Goal: Task Accomplishment & Management: Complete application form

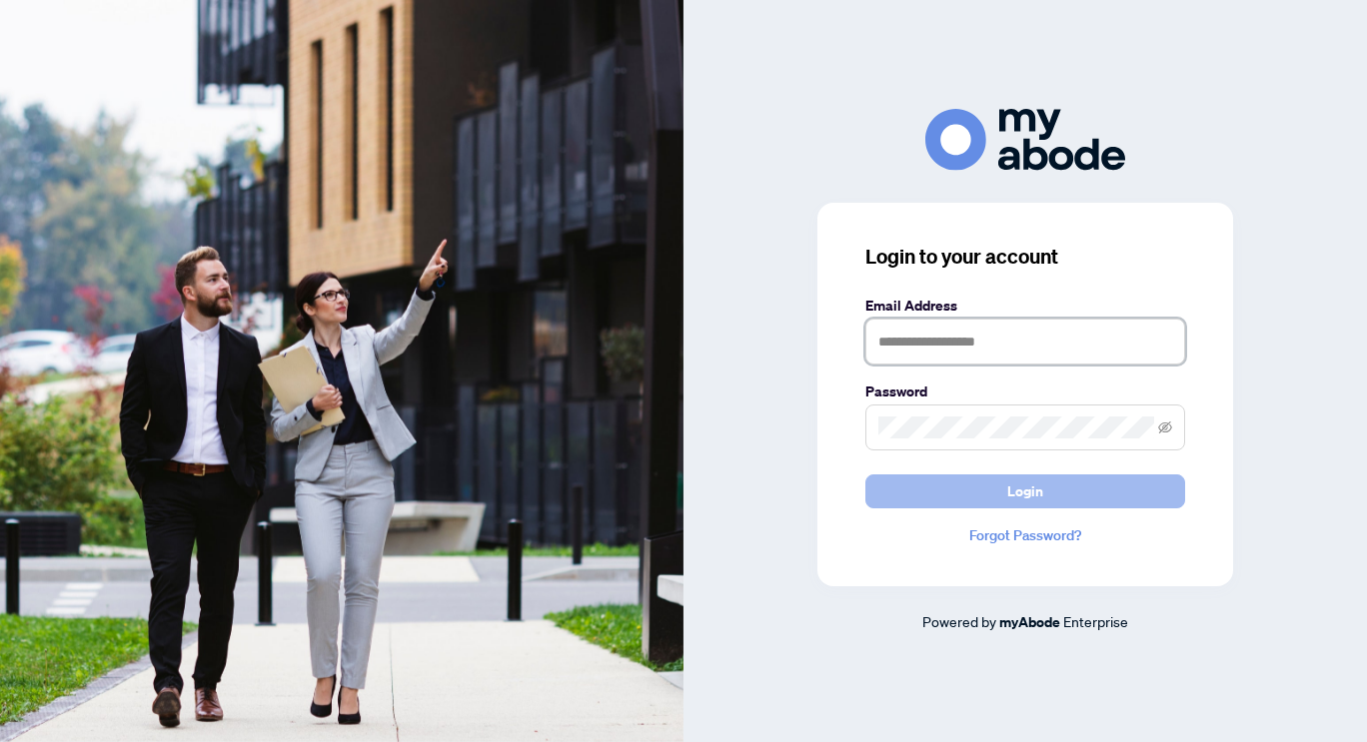
type input "**********"
click at [978, 488] on button "Login" at bounding box center [1025, 492] width 320 height 34
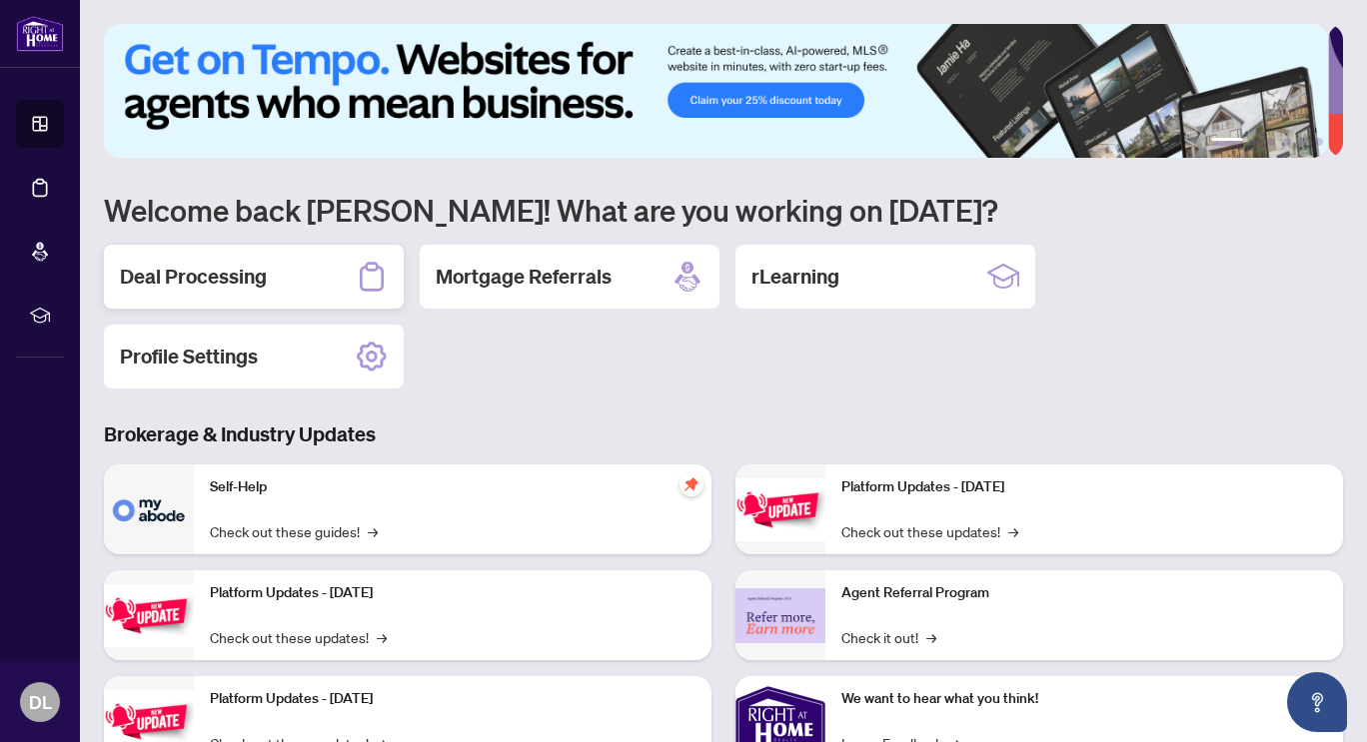
click at [237, 273] on h2 "Deal Processing" at bounding box center [193, 277] width 147 height 28
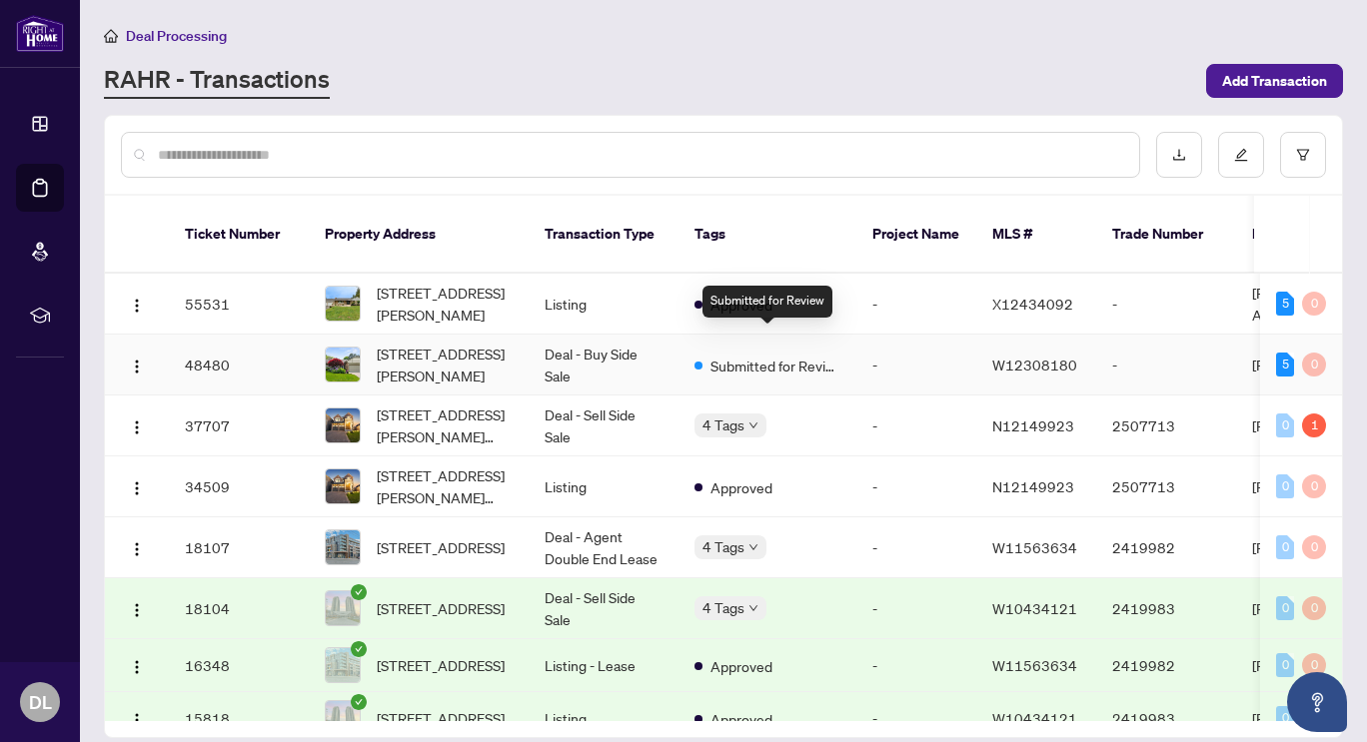
click at [774, 355] on span "Submitted for Review" at bounding box center [775, 366] width 130 height 22
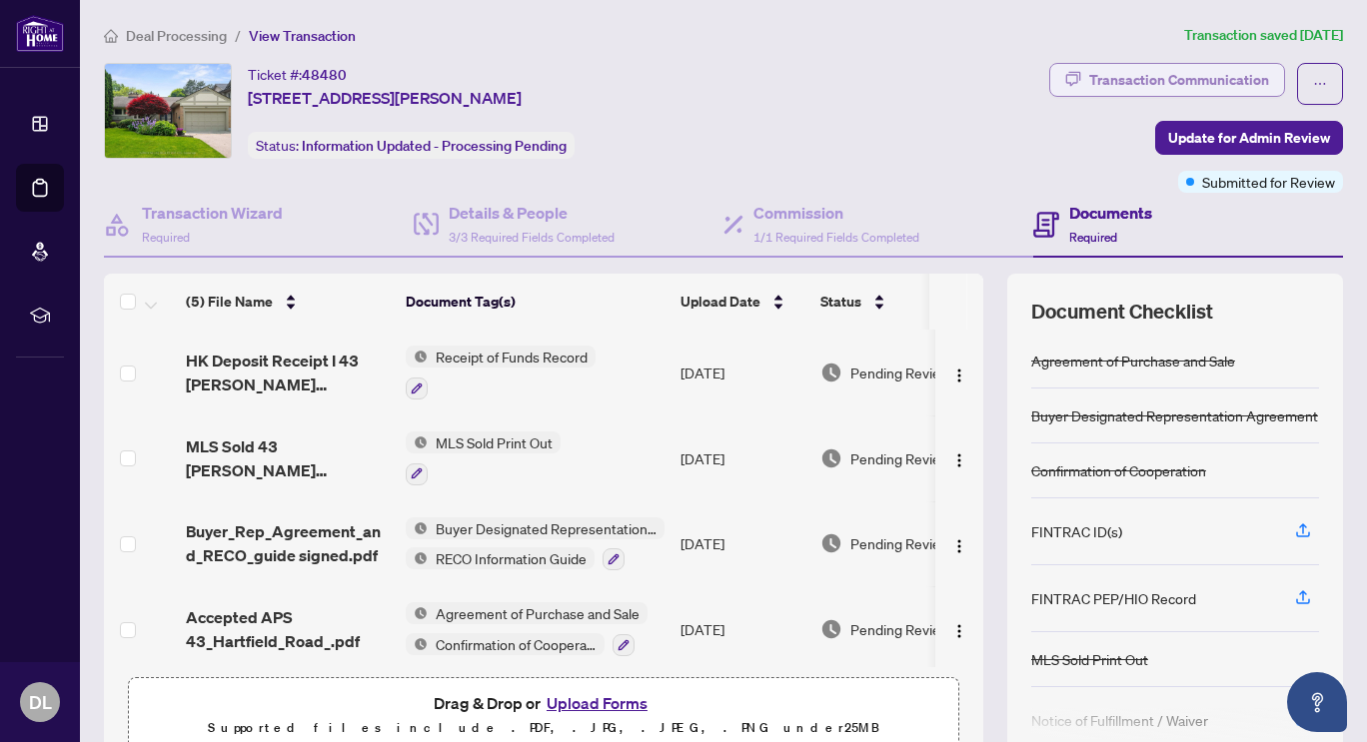
click at [1158, 83] on div "Transaction Communication" at bounding box center [1179, 80] width 180 height 32
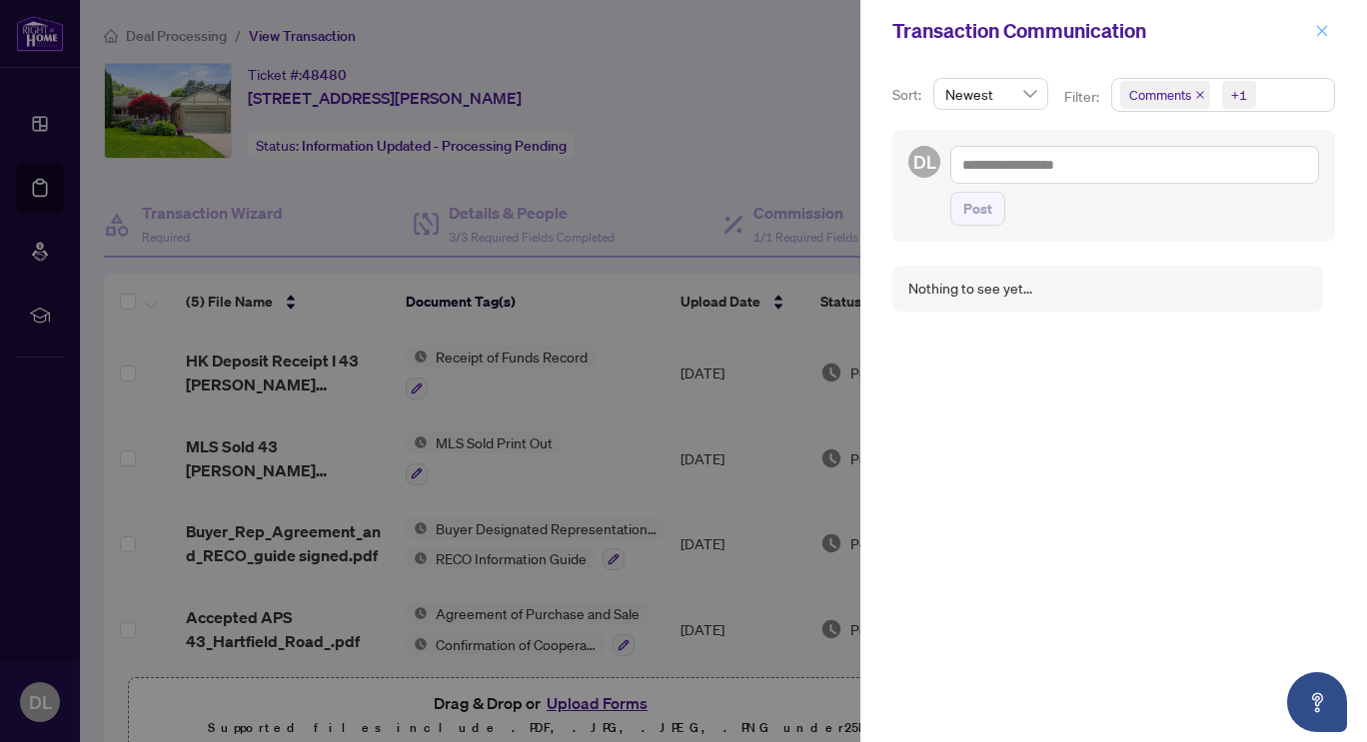
click at [1325, 33] on icon "close" at bounding box center [1322, 30] width 11 height 11
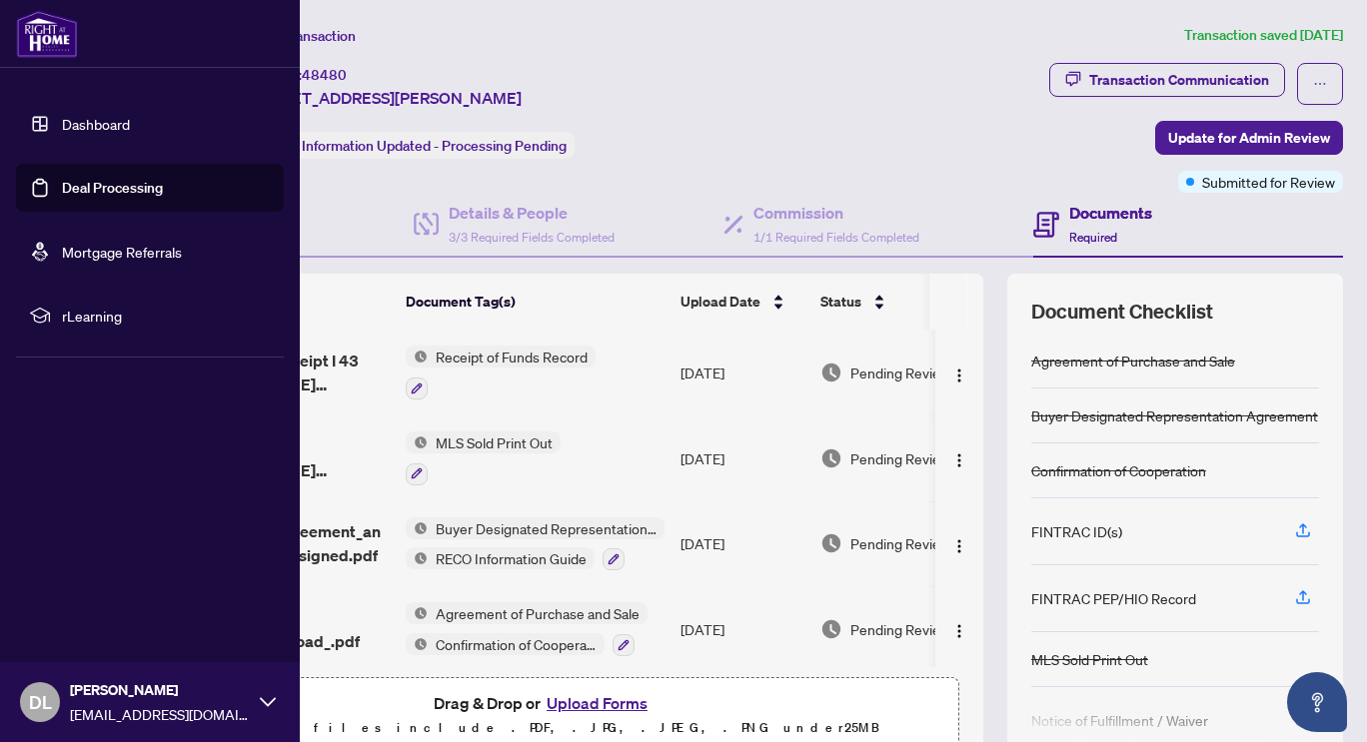
click at [62, 124] on link "Dashboard" at bounding box center [96, 124] width 68 height 18
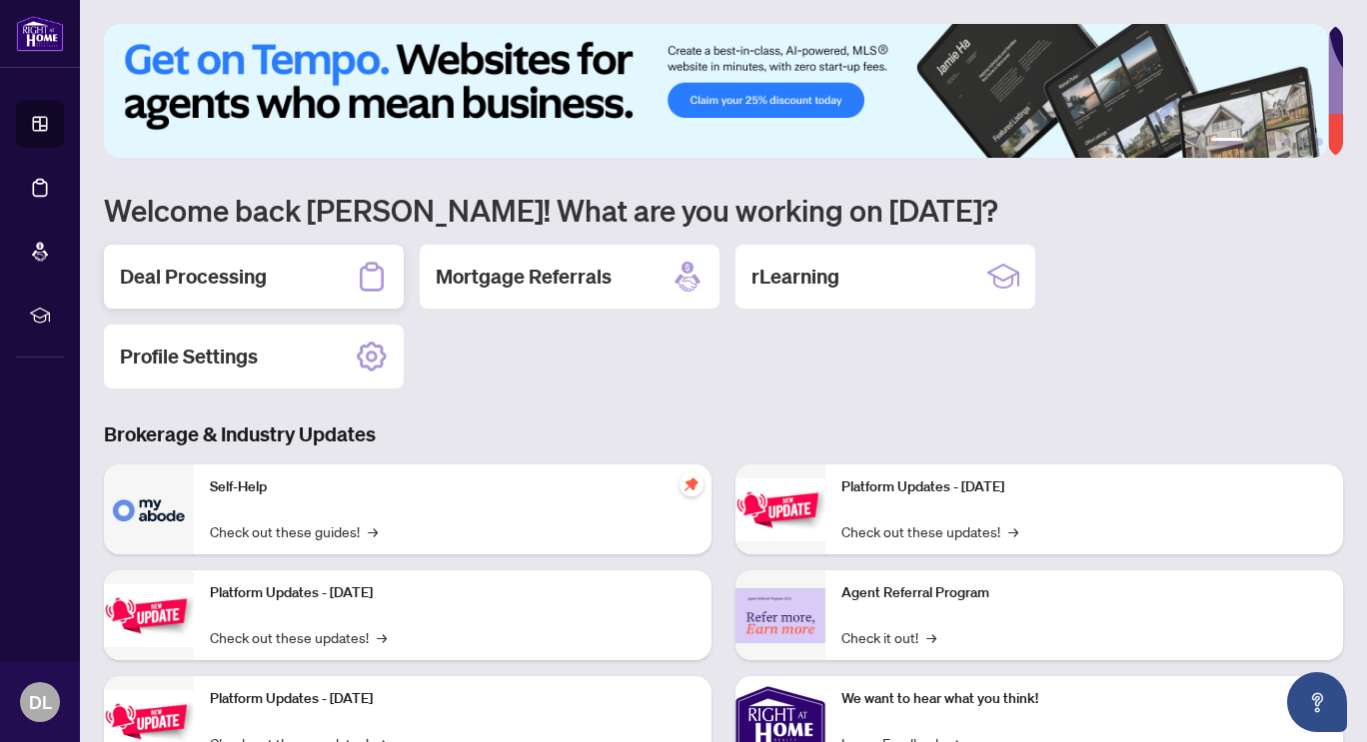
click at [255, 266] on h2 "Deal Processing" at bounding box center [193, 277] width 147 height 28
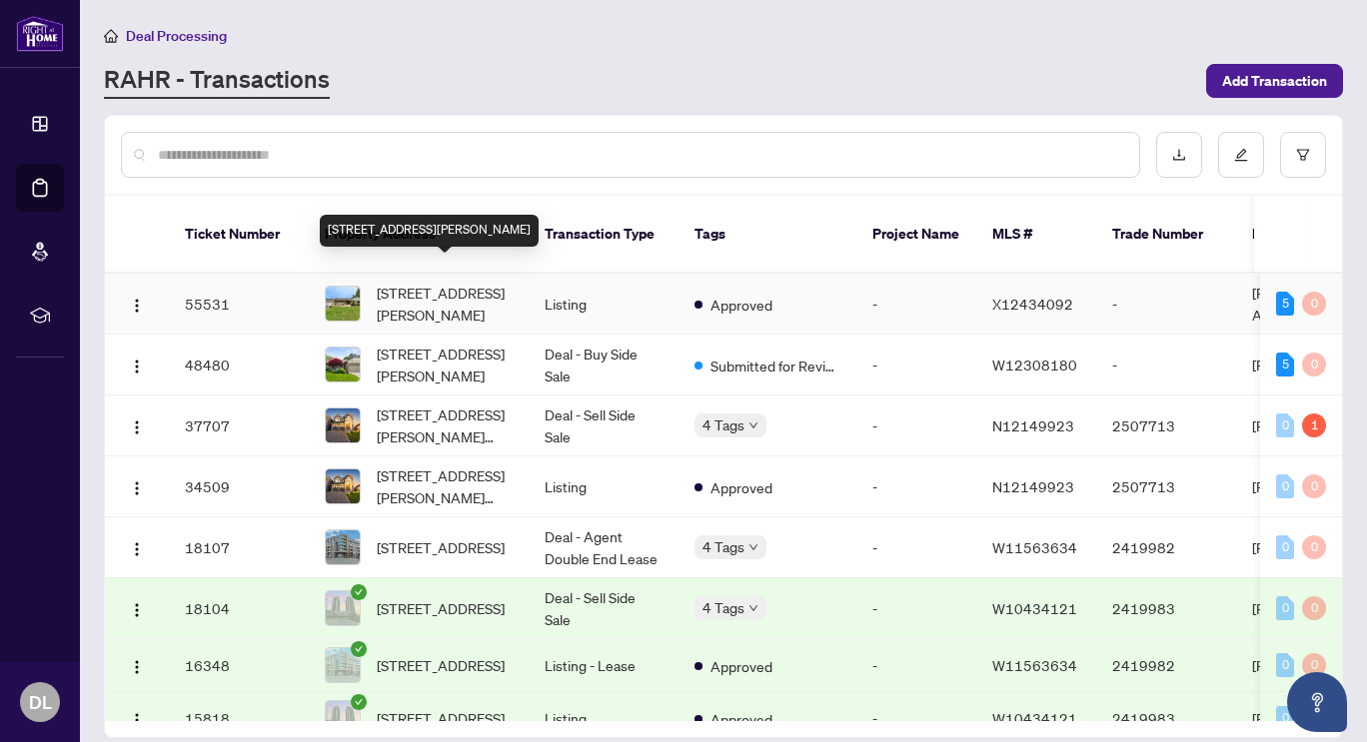
click at [435, 292] on span "435 Parkside Dr, Hamilton, Ontario L8B 0Y6, Canada" at bounding box center [445, 304] width 136 height 44
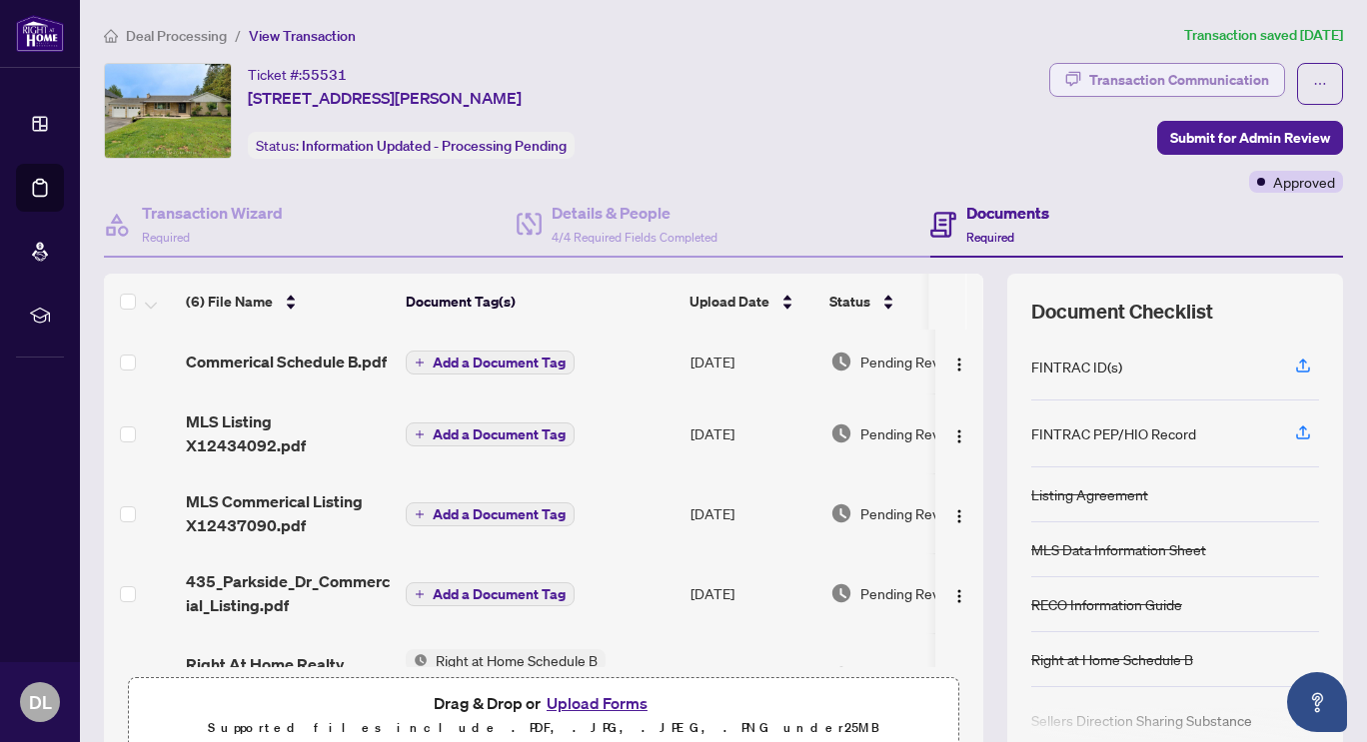
click at [1173, 75] on div "Transaction Communication" at bounding box center [1179, 80] width 180 height 32
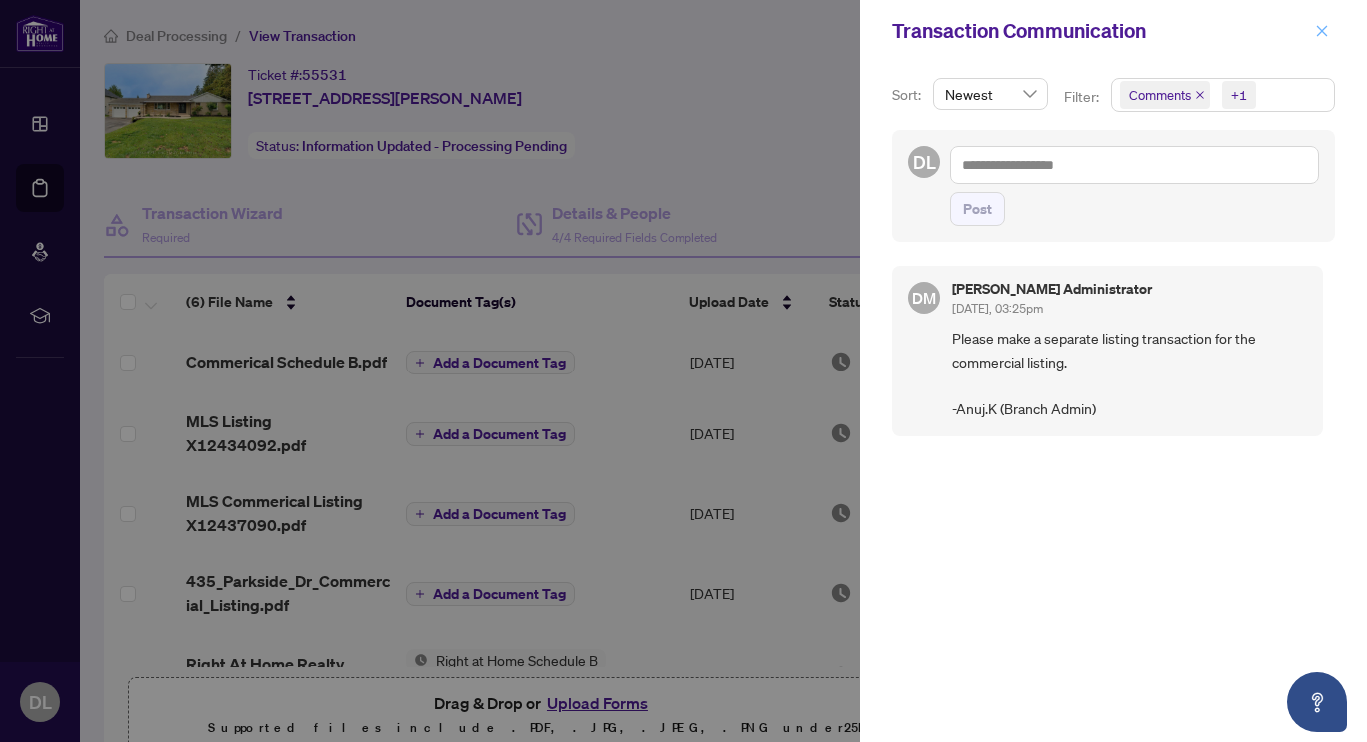
click at [1324, 36] on icon "close" at bounding box center [1322, 31] width 14 height 14
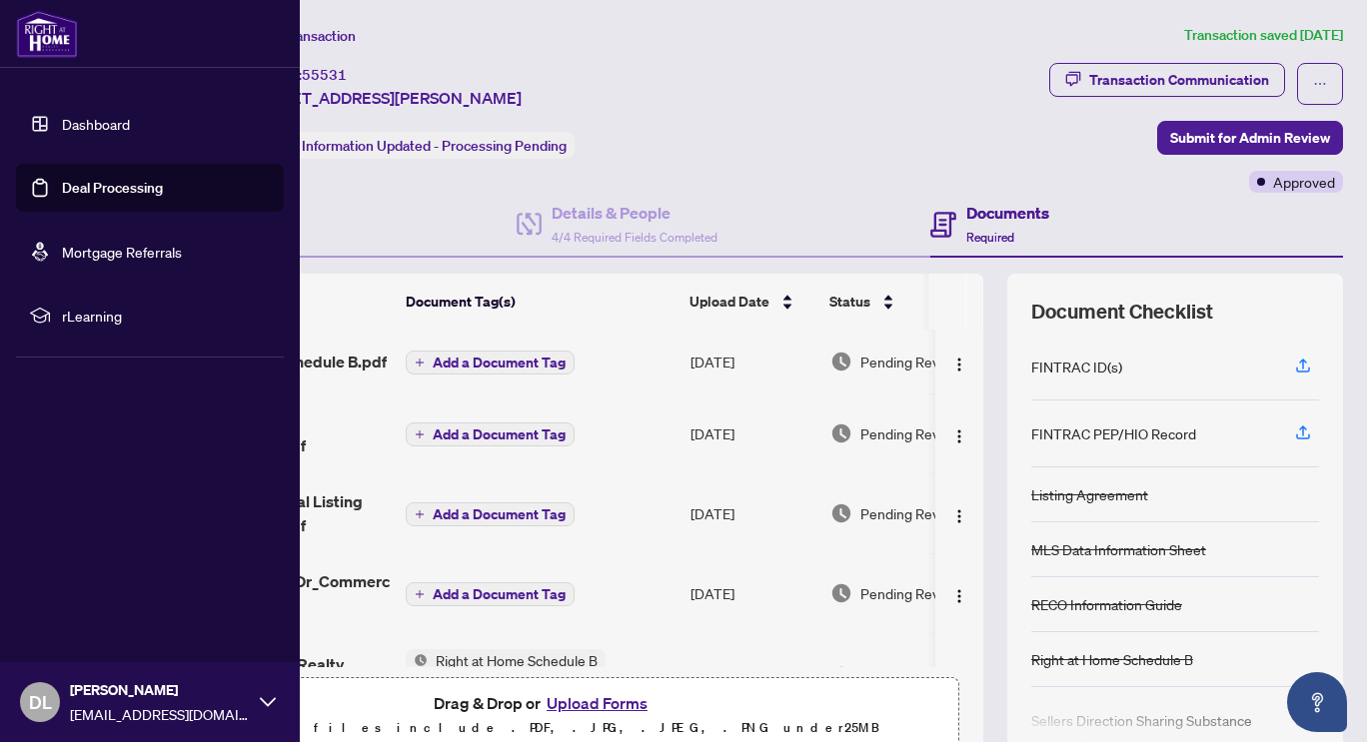
click at [89, 122] on link "Dashboard" at bounding box center [96, 124] width 68 height 18
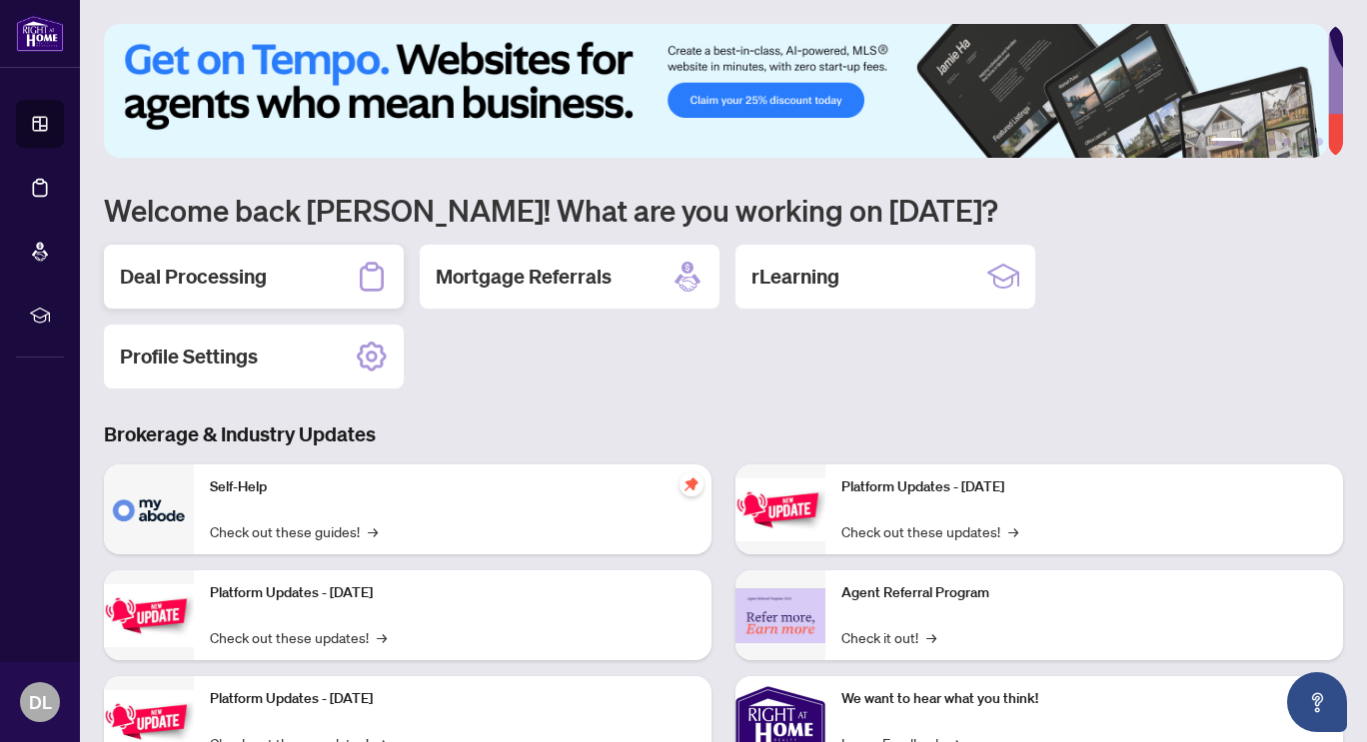
click at [240, 278] on h2 "Deal Processing" at bounding box center [193, 277] width 147 height 28
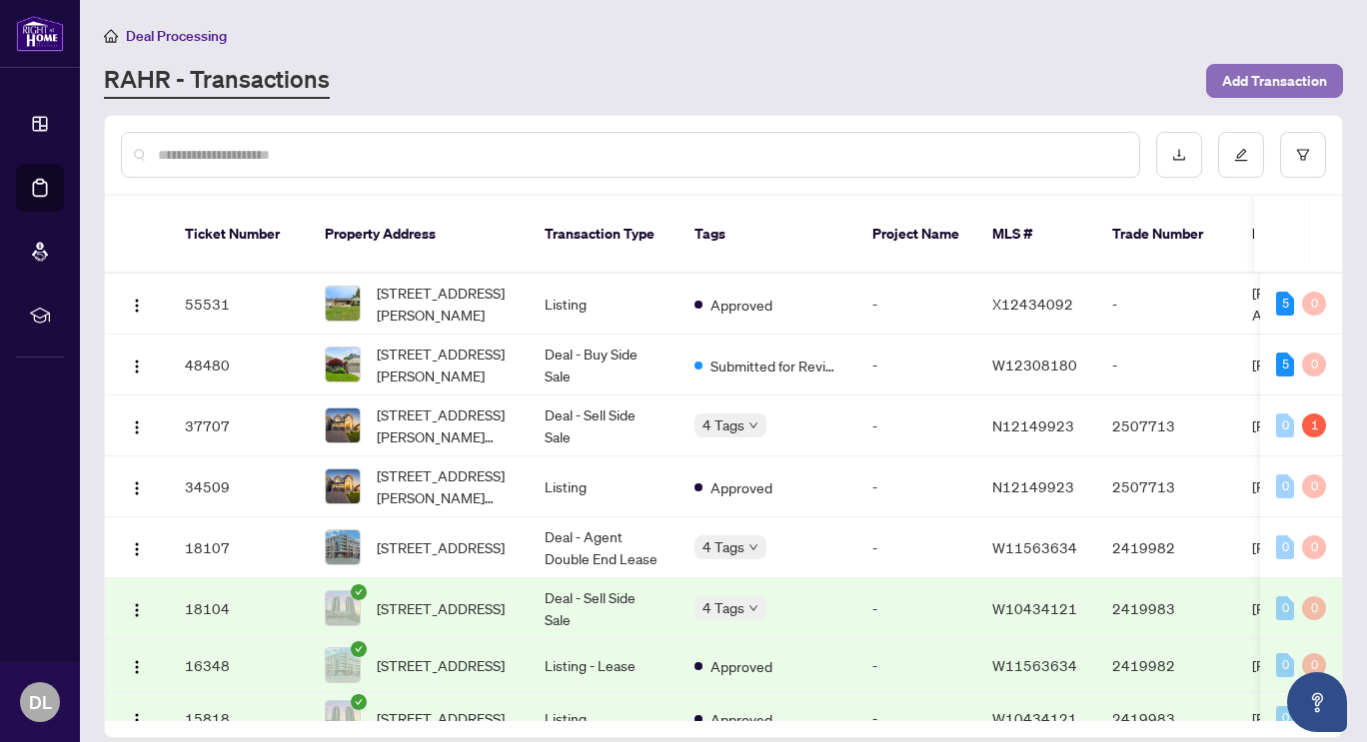
click at [1253, 82] on span "Add Transaction" at bounding box center [1274, 81] width 105 height 32
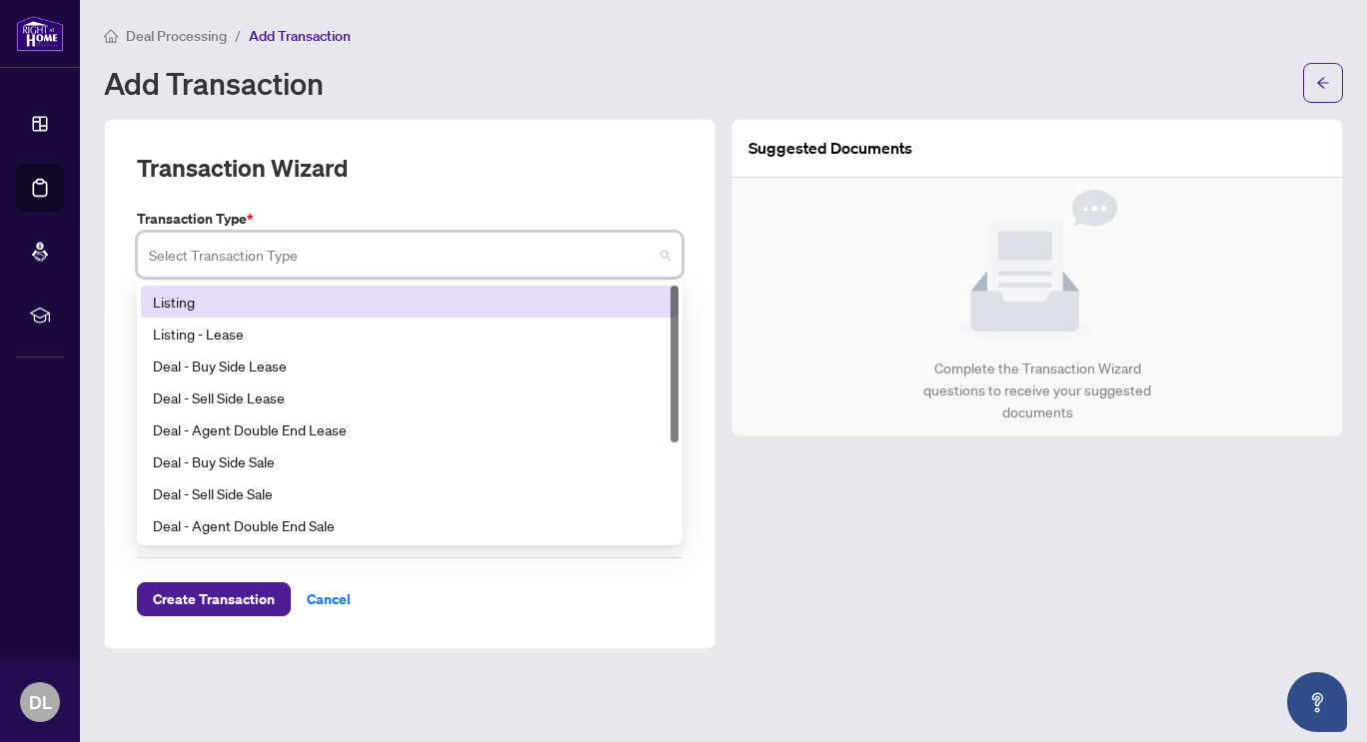
click at [501, 243] on input "search" at bounding box center [401, 258] width 504 height 44
click at [392, 294] on div "Listing" at bounding box center [410, 302] width 514 height 22
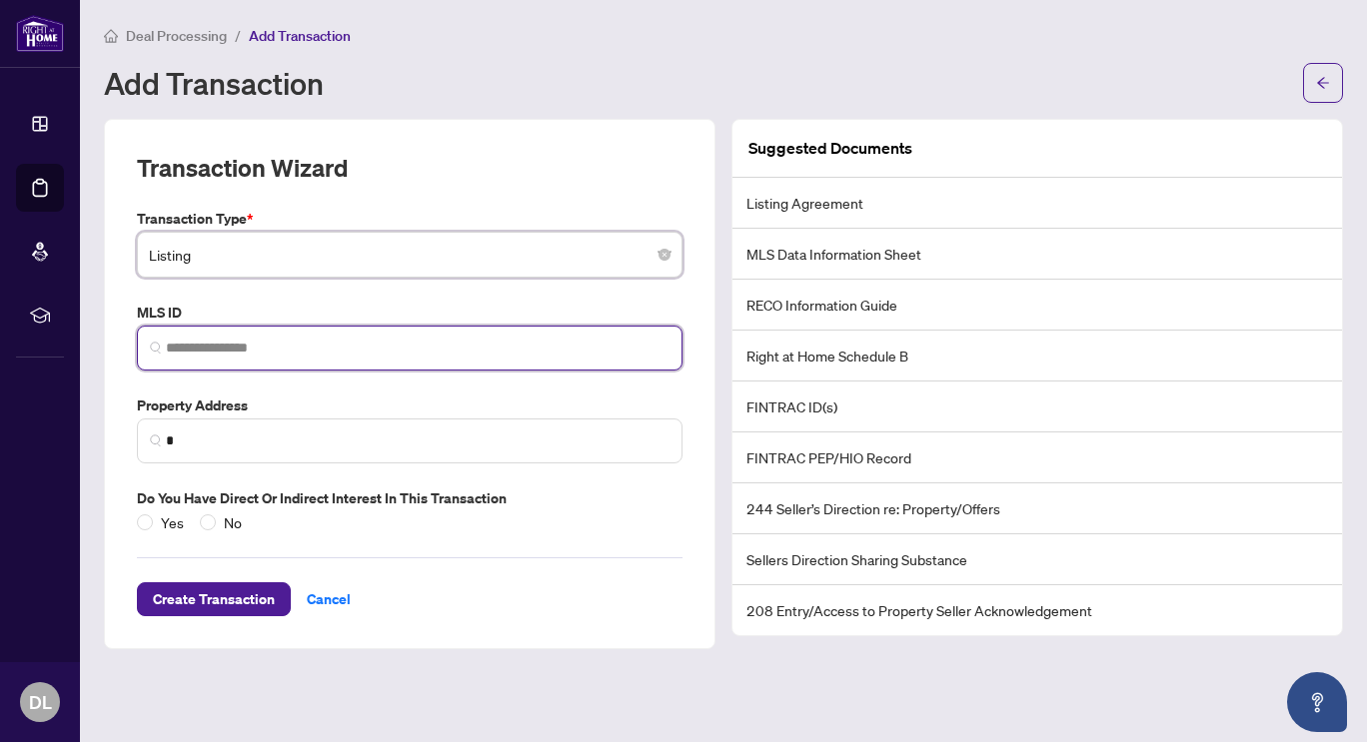
click at [325, 346] on input "search" at bounding box center [418, 348] width 504 height 21
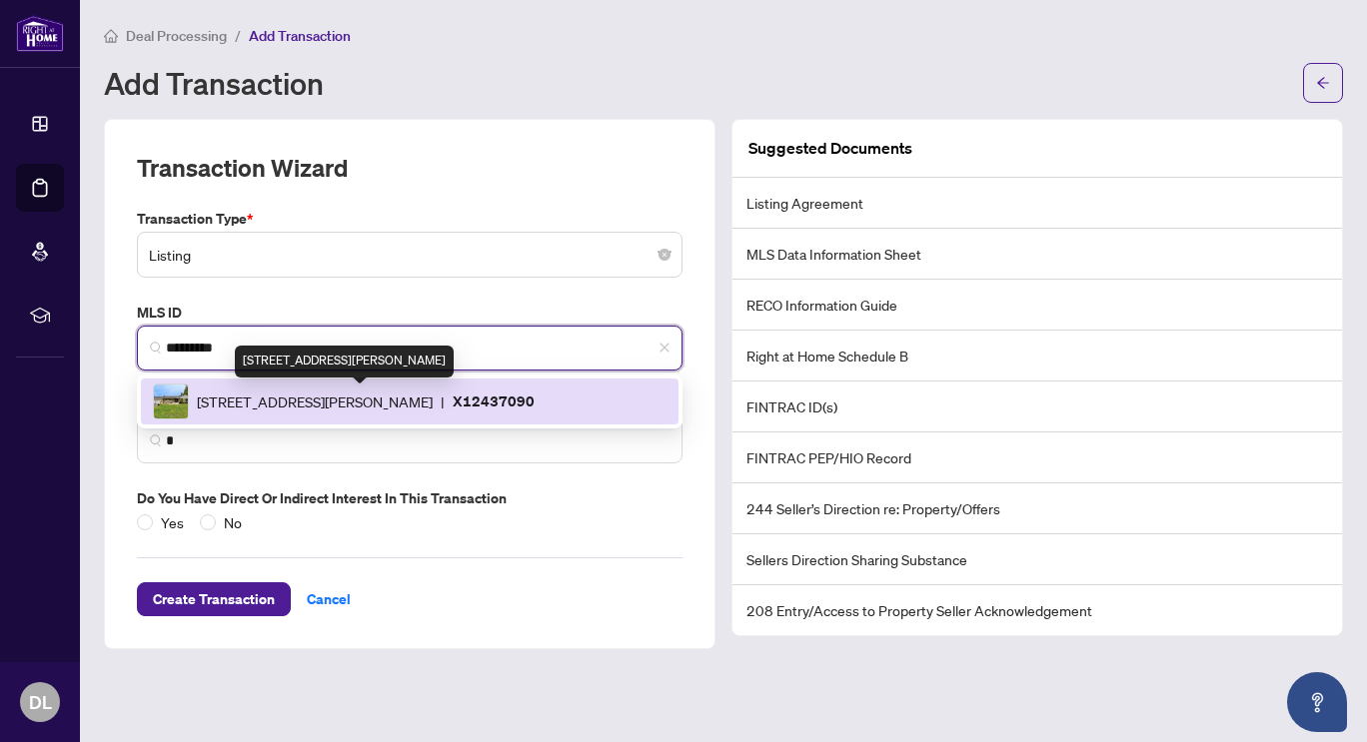
click at [354, 396] on span "435 Parkside Dr, Hamilton, Ontario L8B 0Y6, Canada" at bounding box center [315, 402] width 236 height 22
type input "*********"
type input "**********"
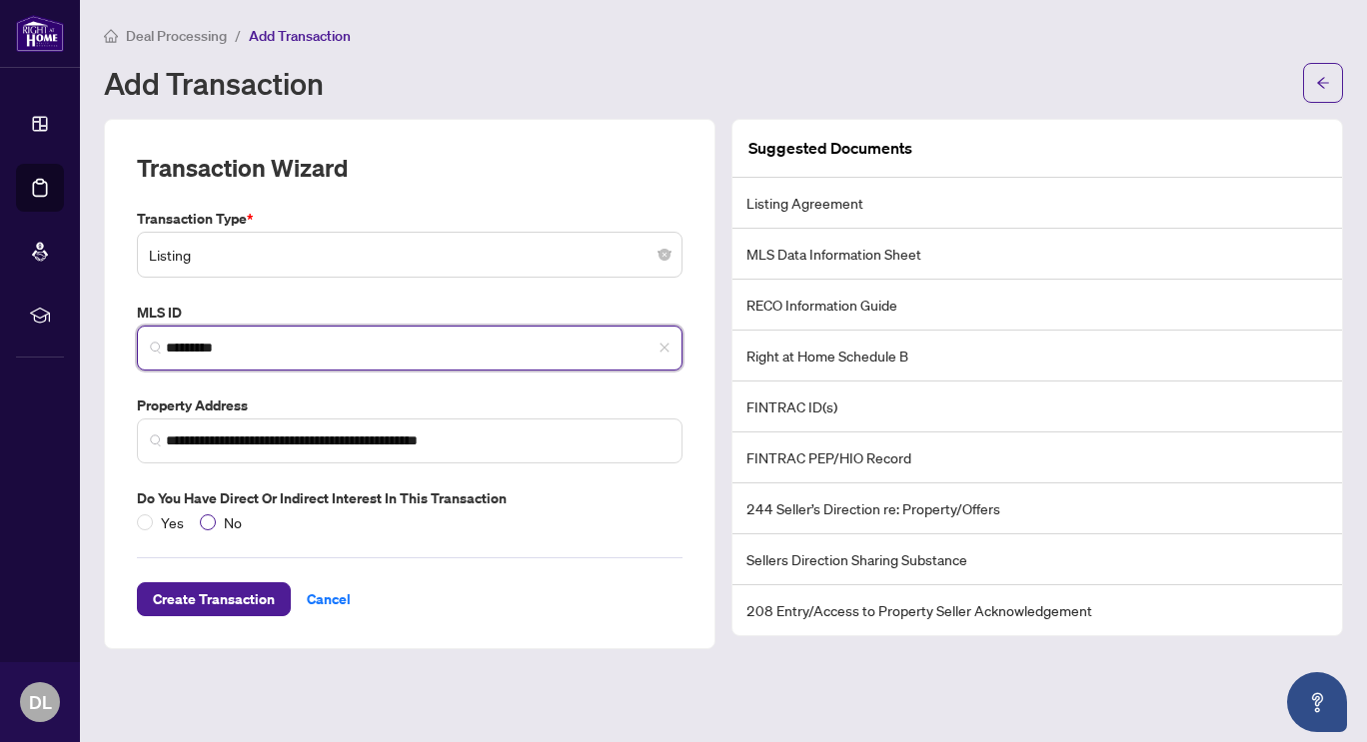
type input "*********"
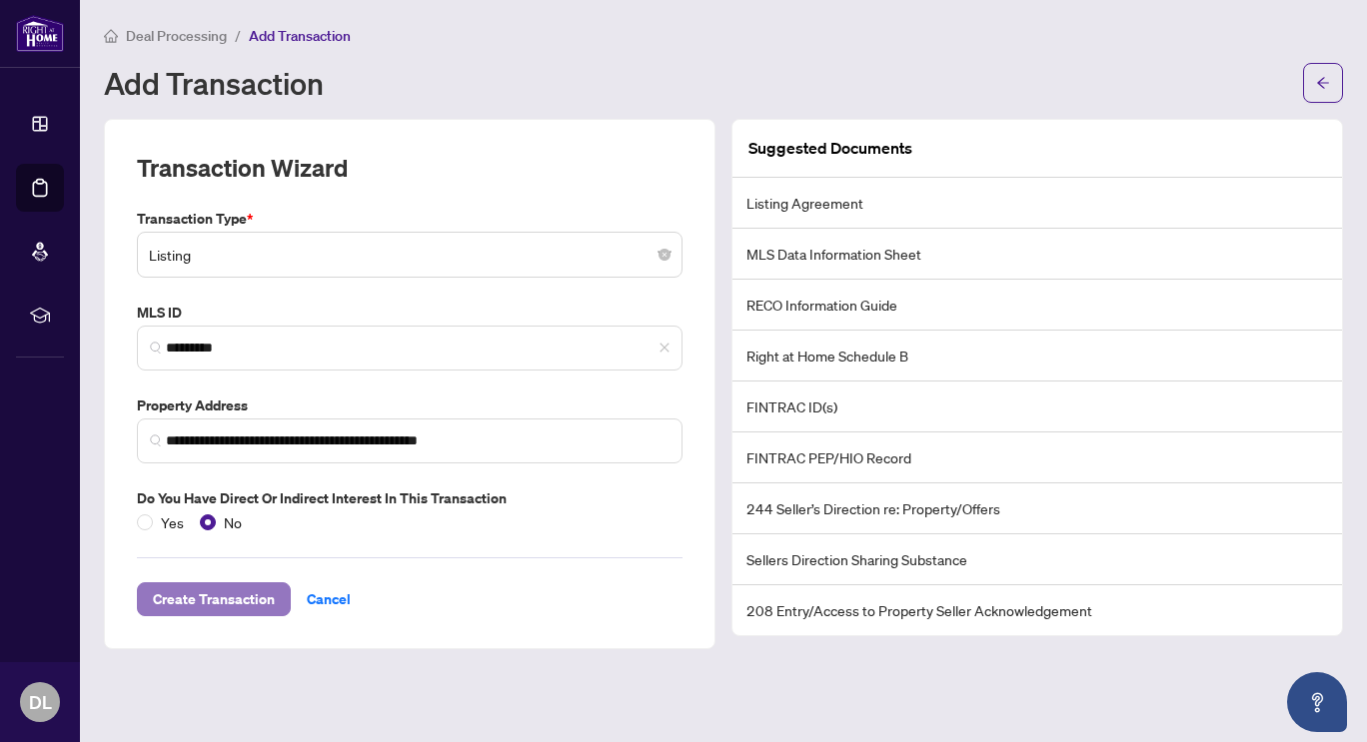
click at [247, 602] on span "Create Transaction" at bounding box center [214, 600] width 122 height 32
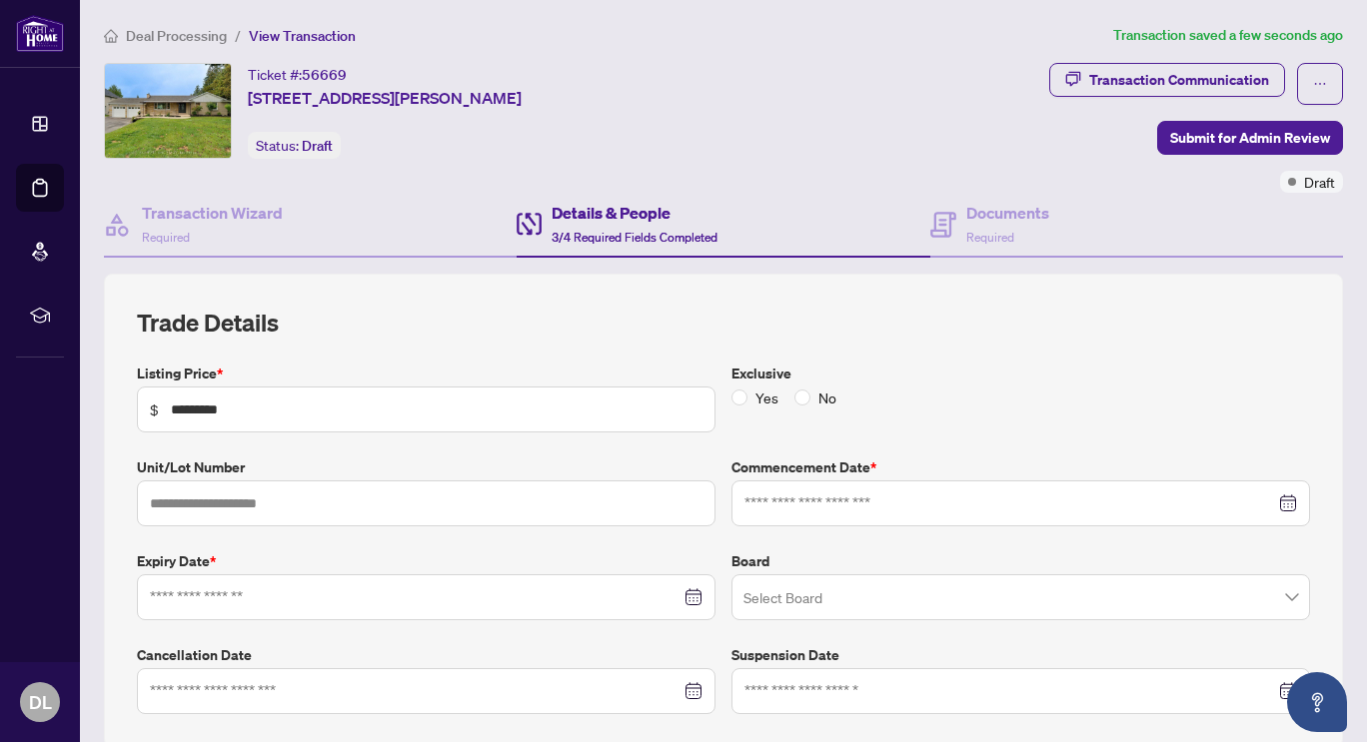
type input "**********"
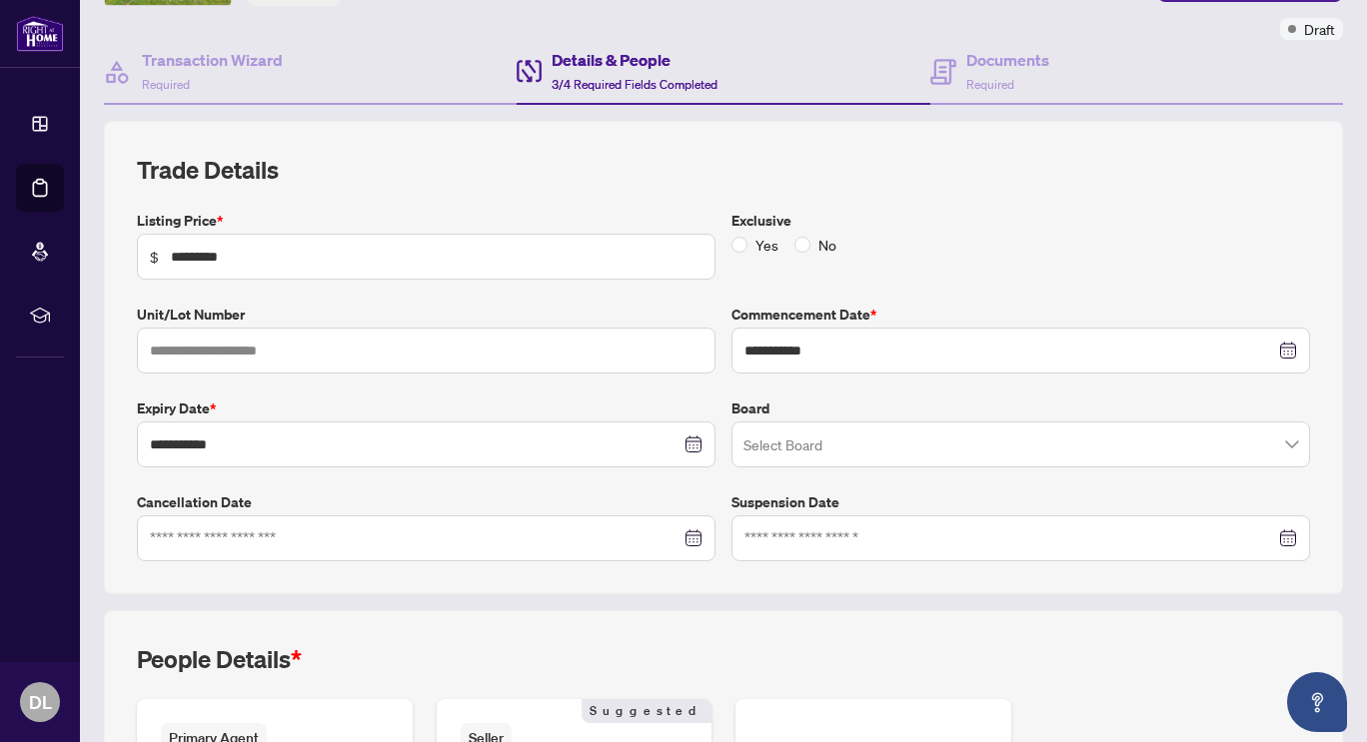
scroll to position [154, 0]
click at [838, 442] on input "search" at bounding box center [1011, 447] width 537 height 44
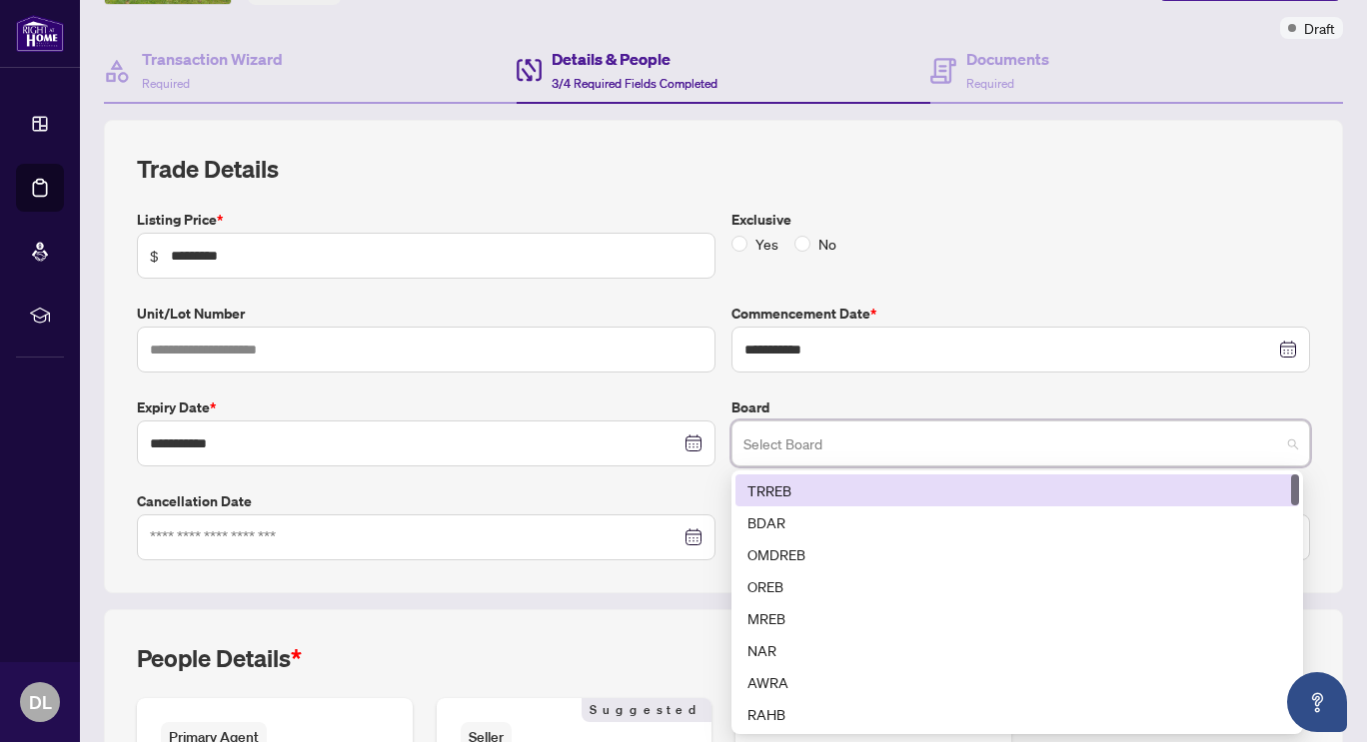
click at [826, 480] on div "TRREB" at bounding box center [1017, 491] width 540 height 22
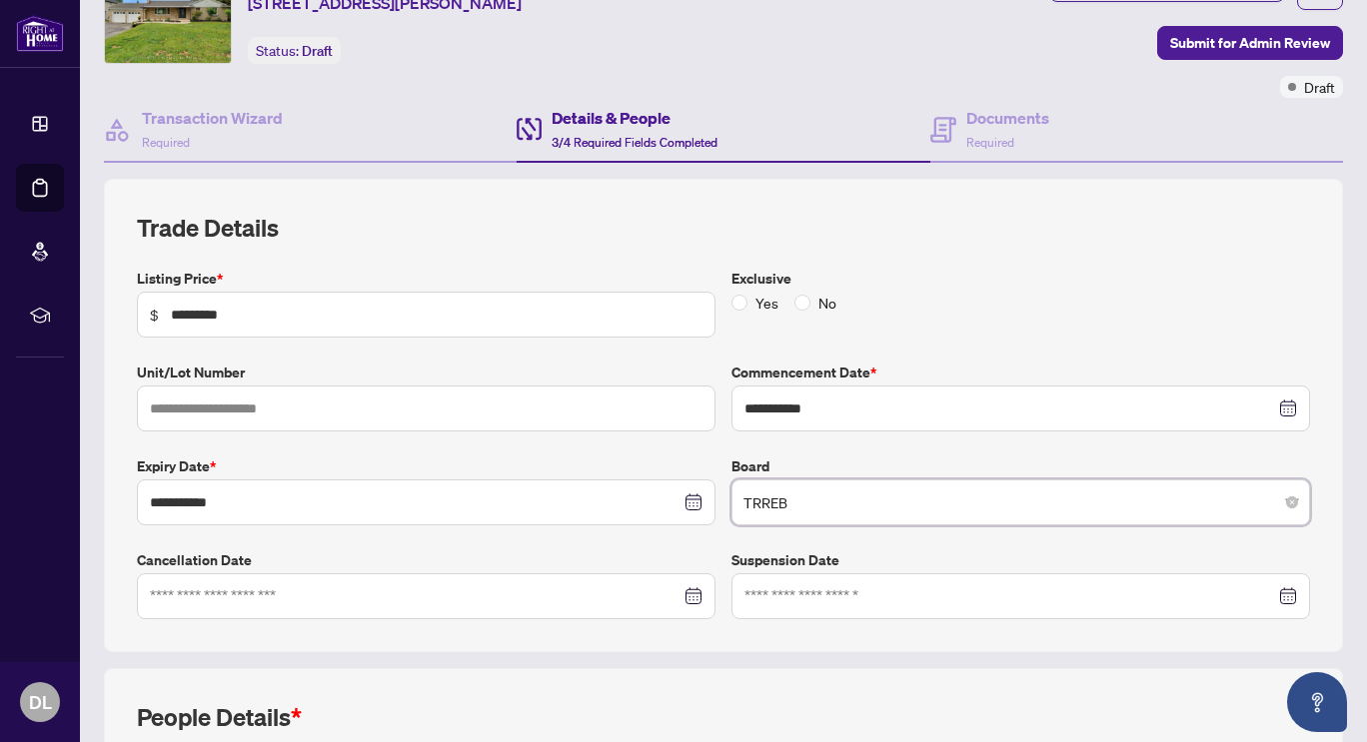
scroll to position [490, 0]
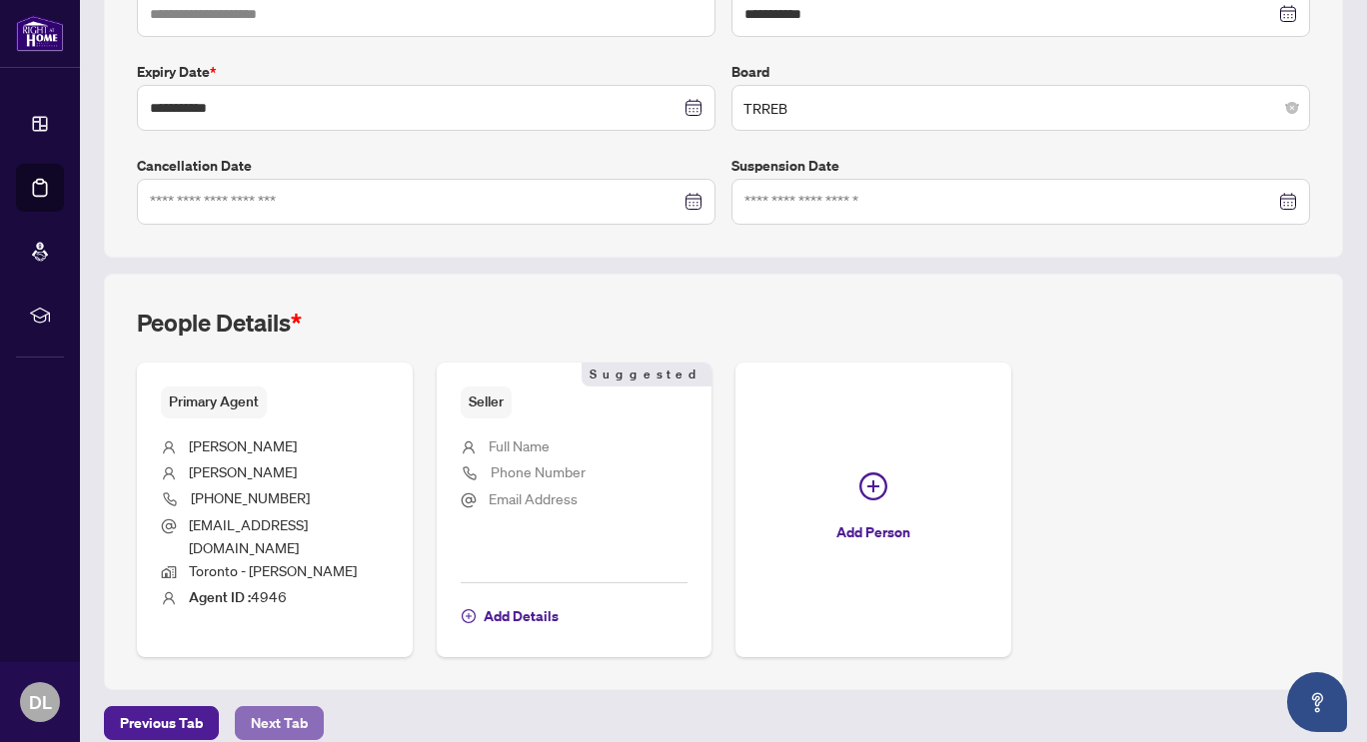
click at [274, 707] on span "Next Tab" at bounding box center [279, 723] width 57 height 32
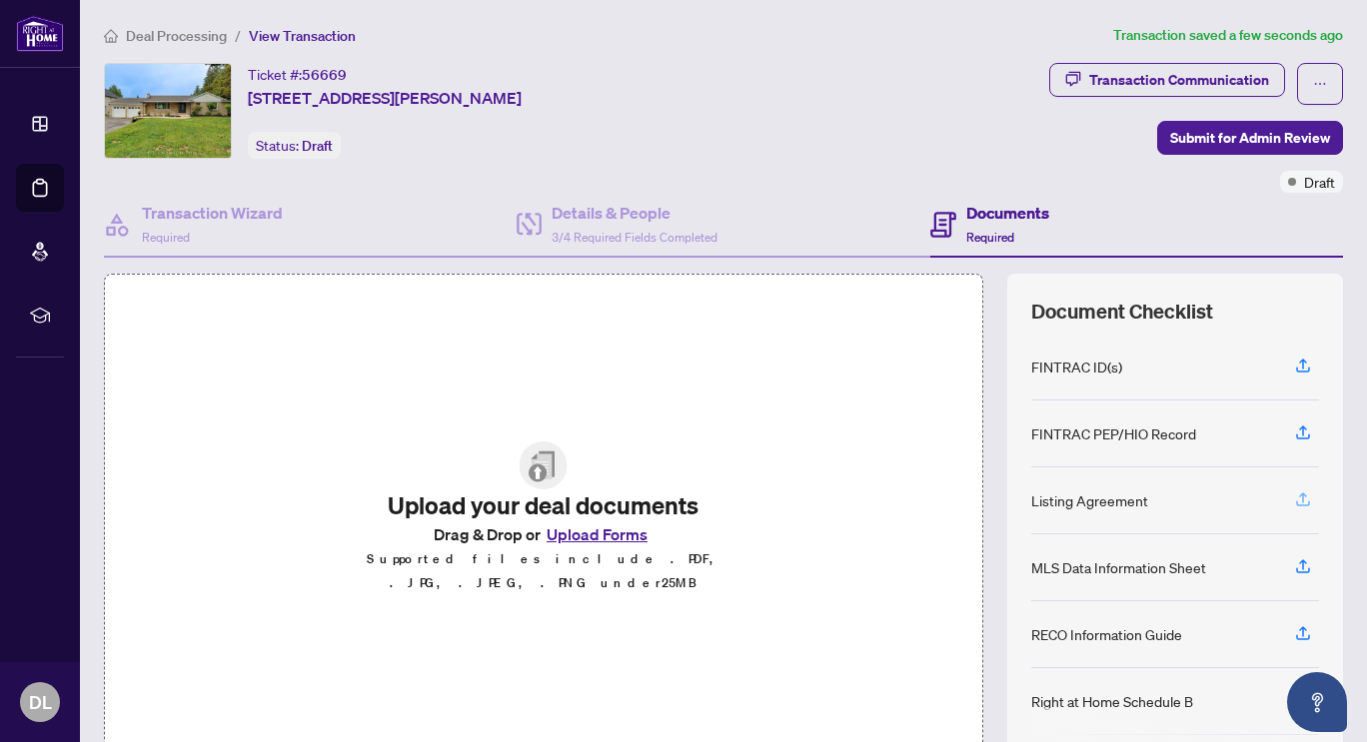
click at [1294, 495] on icon "button" at bounding box center [1303, 500] width 18 height 18
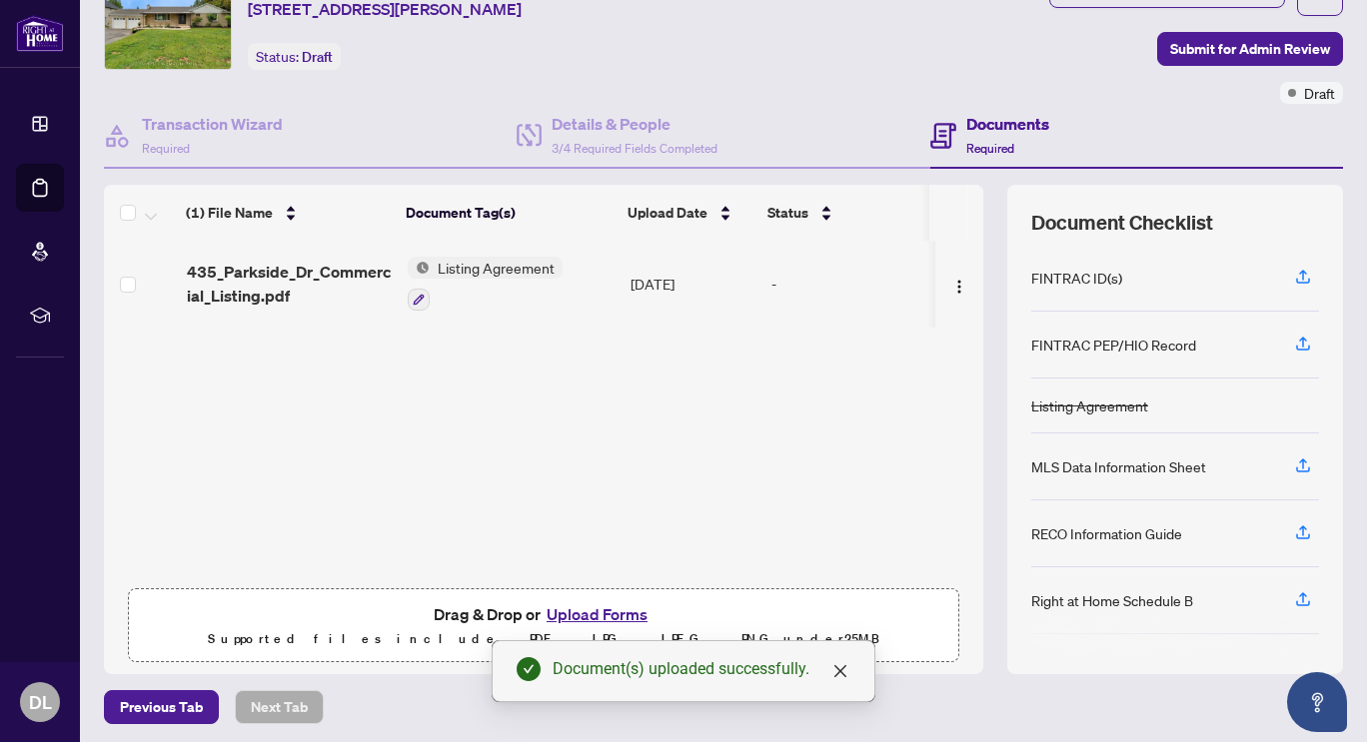
scroll to position [90, 0]
click at [420, 298] on icon "button" at bounding box center [419, 299] width 12 height 12
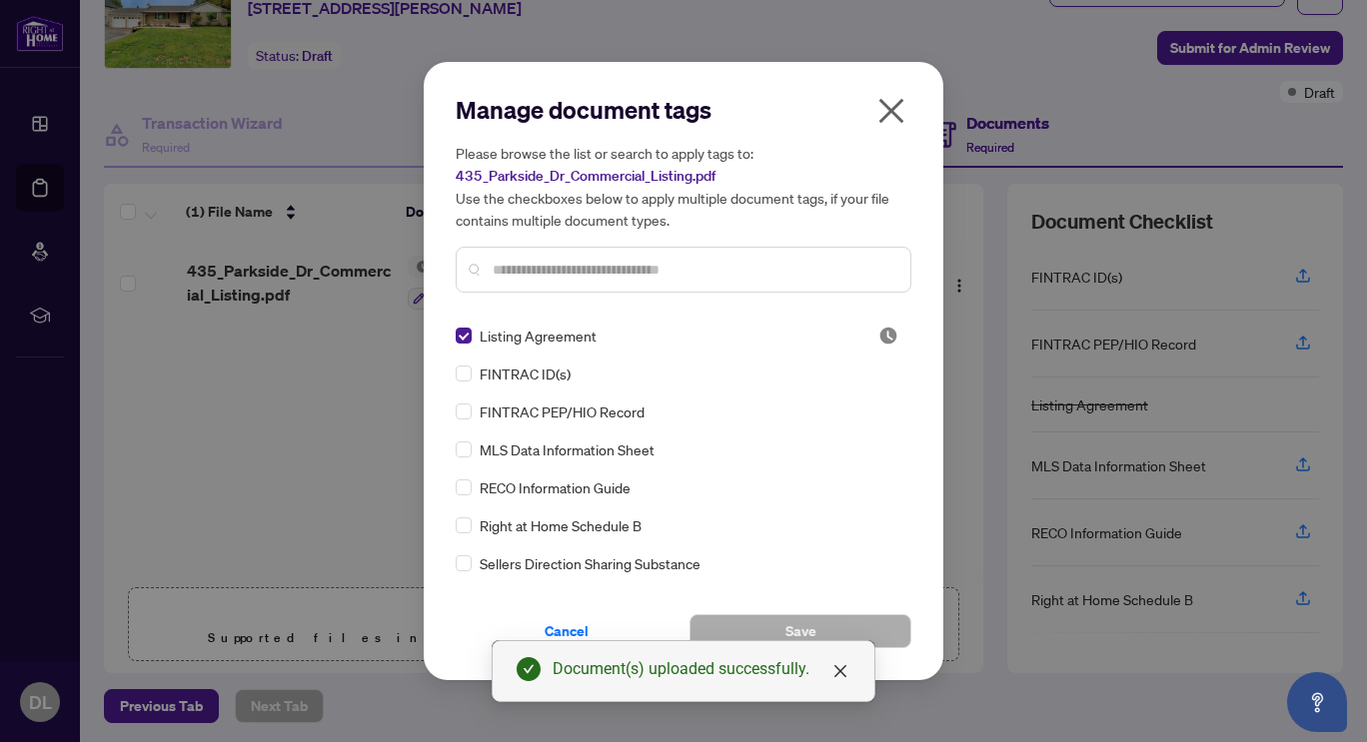
click at [533, 298] on div "Manage document tags Please browse the list or search to apply tags to: 435_Par…" at bounding box center [684, 201] width 456 height 215
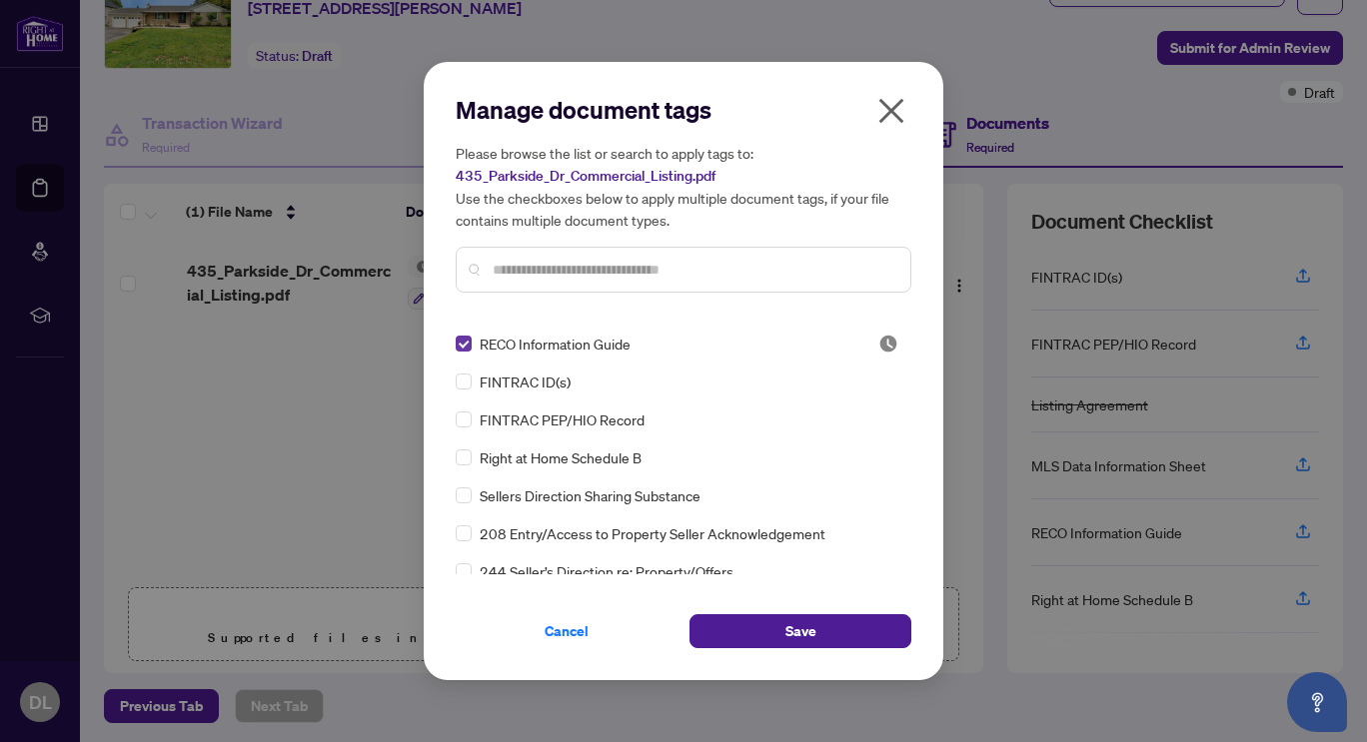
scroll to position [0, 0]
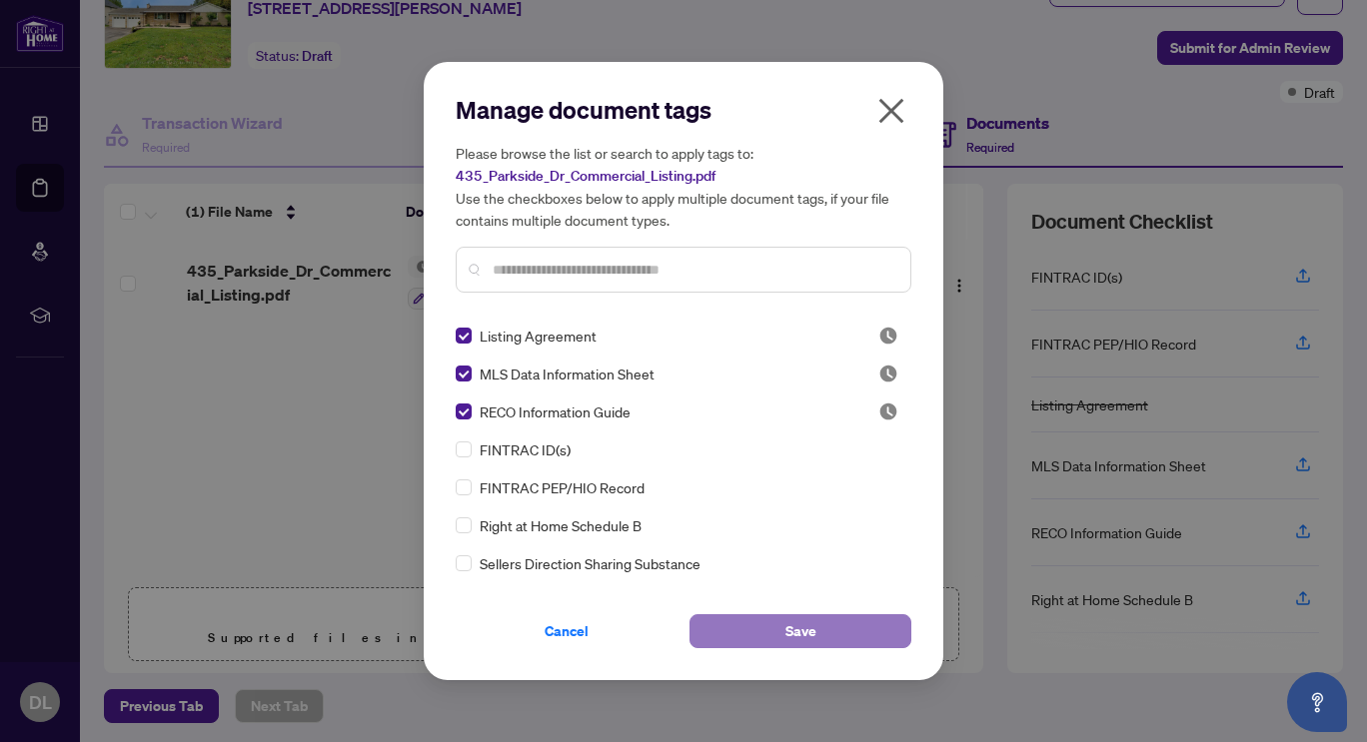
click at [790, 627] on span "Save" at bounding box center [800, 632] width 31 height 32
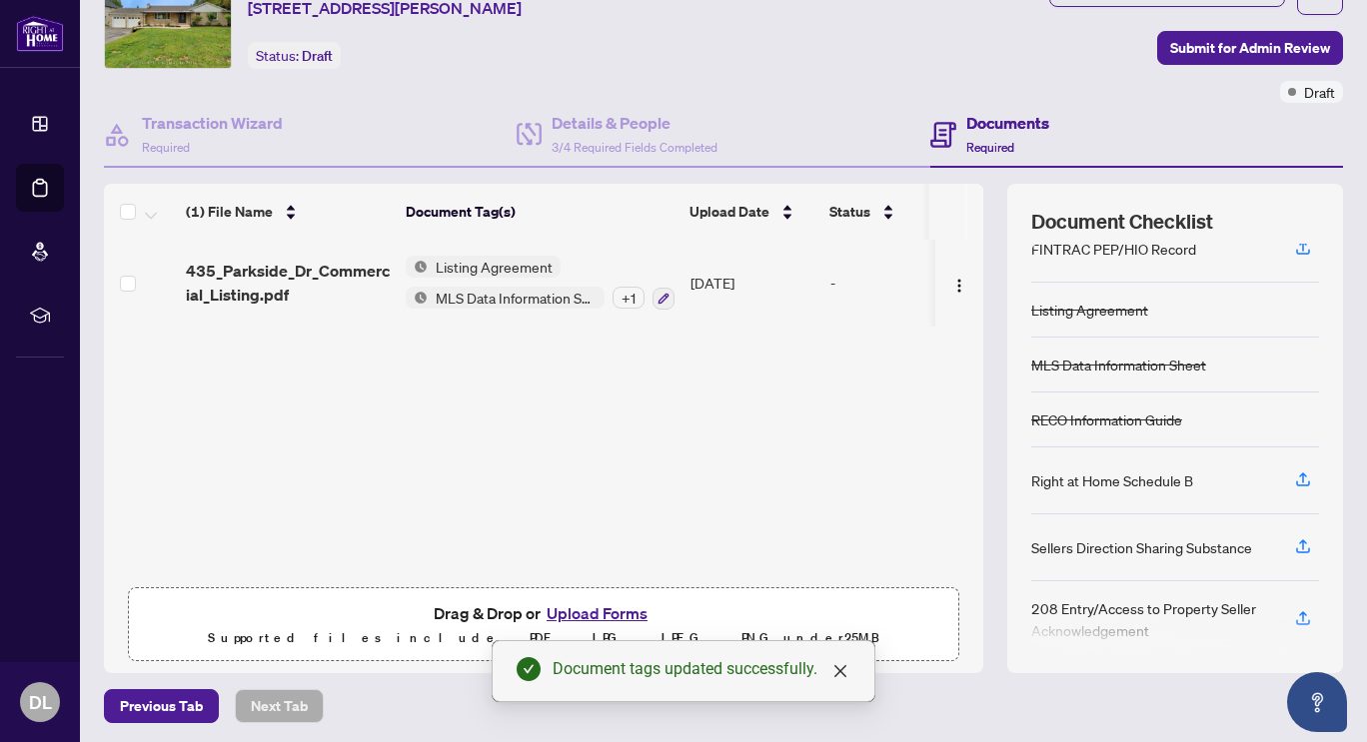
scroll to position [96, 0]
click at [1299, 475] on icon "button" at bounding box center [1303, 477] width 8 height 10
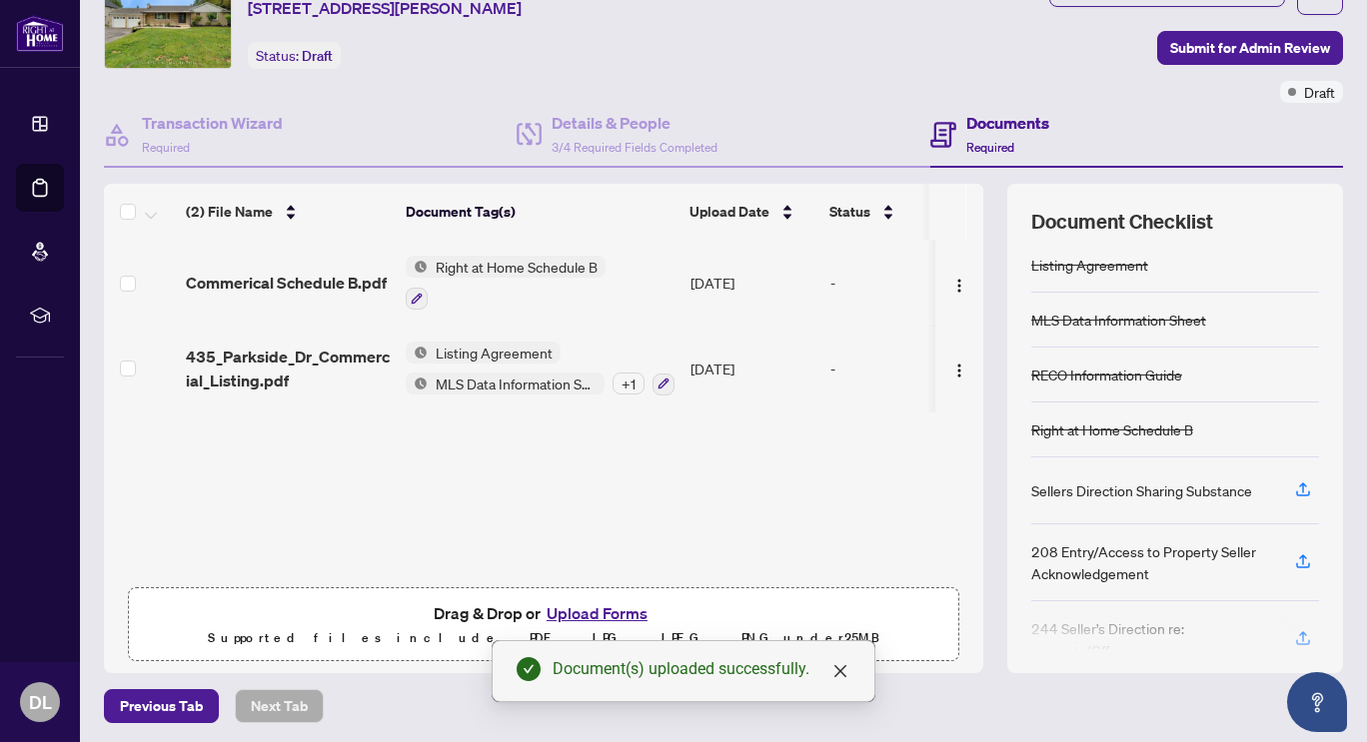
scroll to position [176, 0]
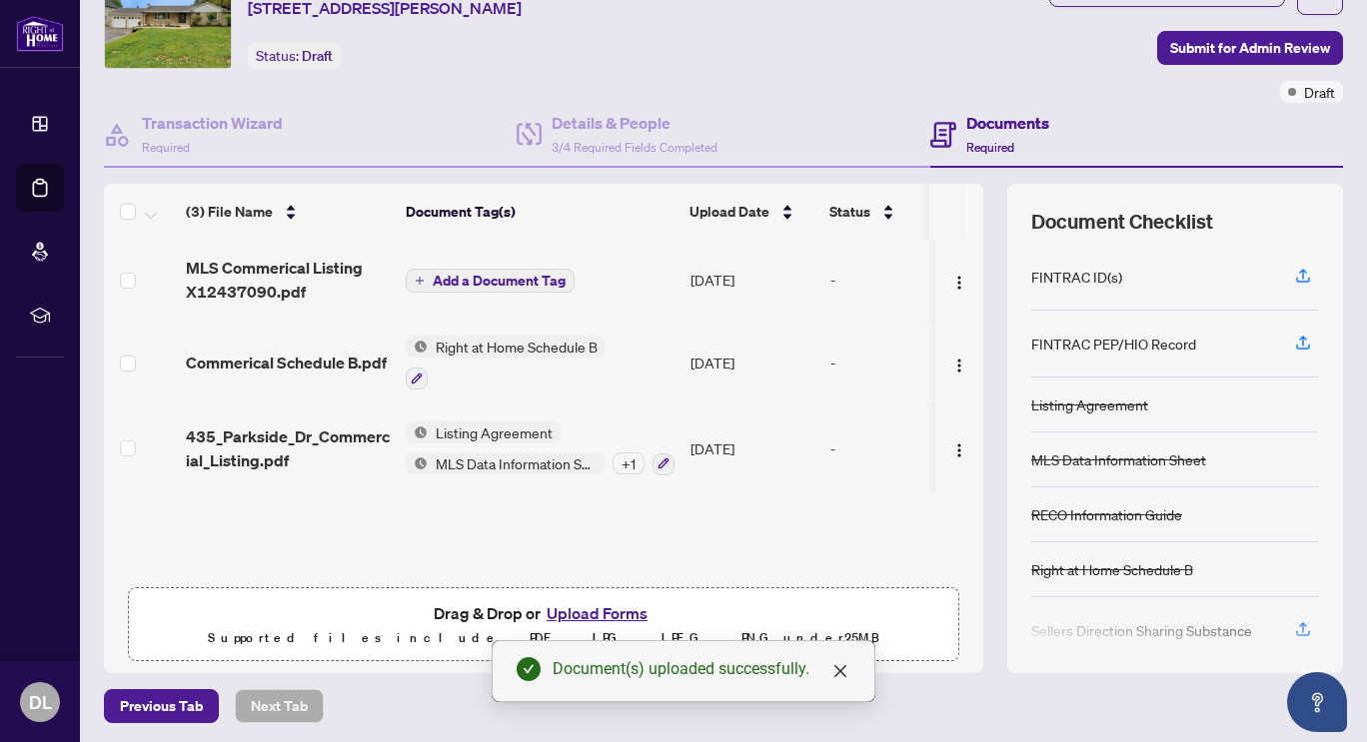
click at [507, 277] on span "Add a Document Tag" at bounding box center [499, 281] width 133 height 14
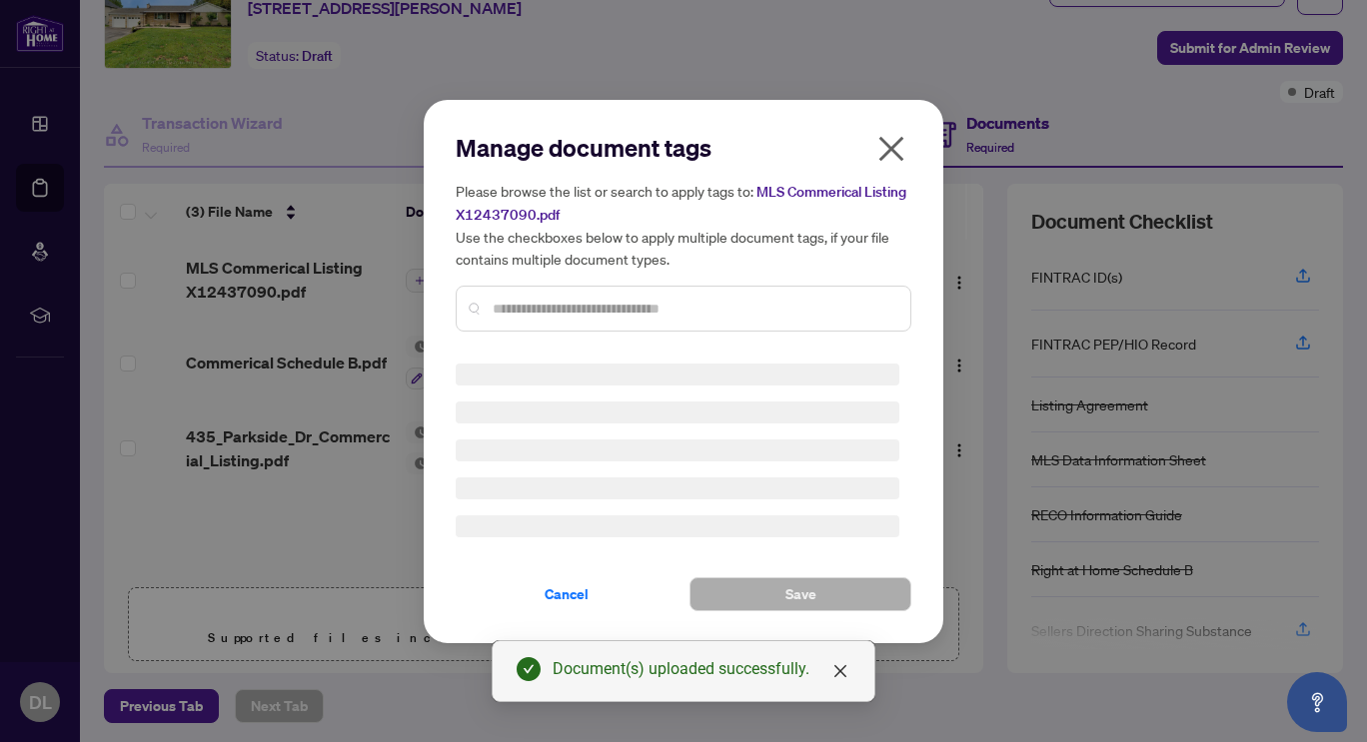
click at [528, 307] on div "Manage document tags Please browse the list or search to apply tags to: MLS Com…" at bounding box center [684, 240] width 456 height 216
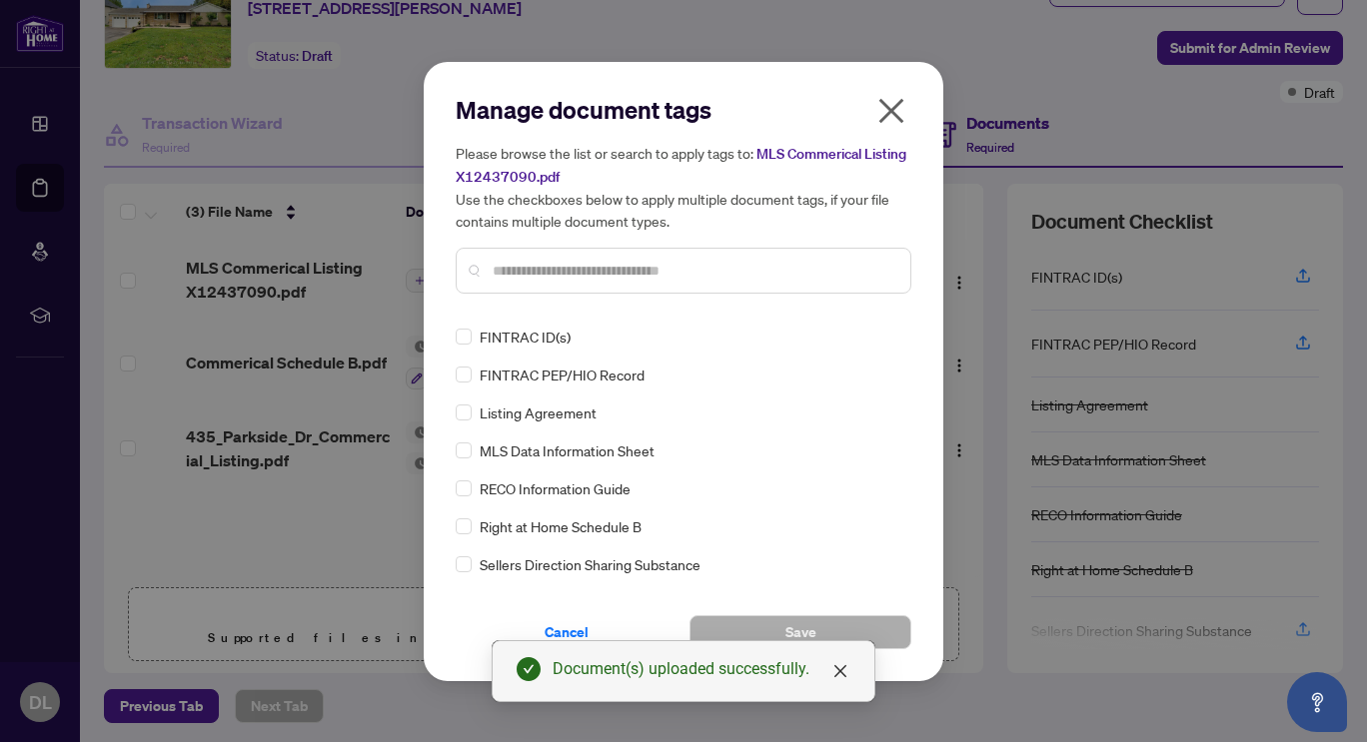
click at [505, 268] on input "text" at bounding box center [694, 271] width 402 height 22
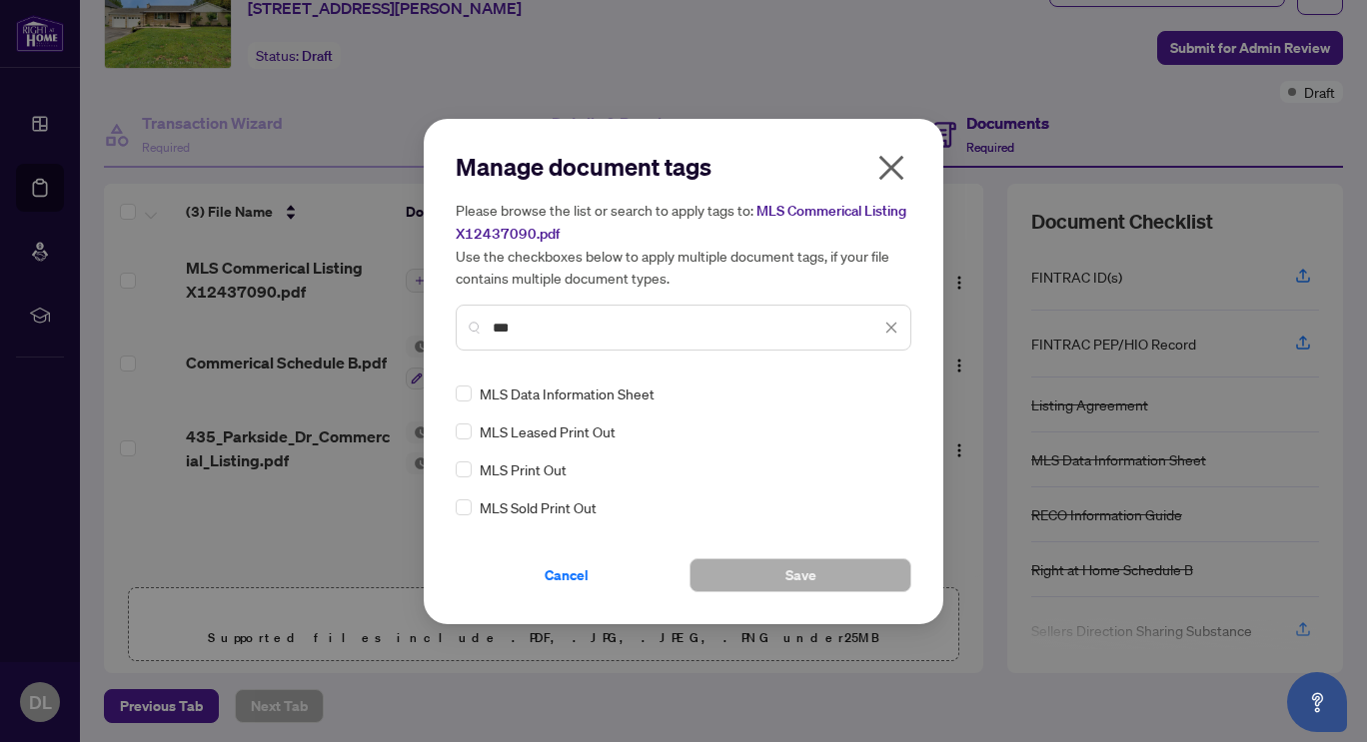
type input "***"
click at [518, 474] on span "MLS Print Out" at bounding box center [523, 470] width 87 height 22
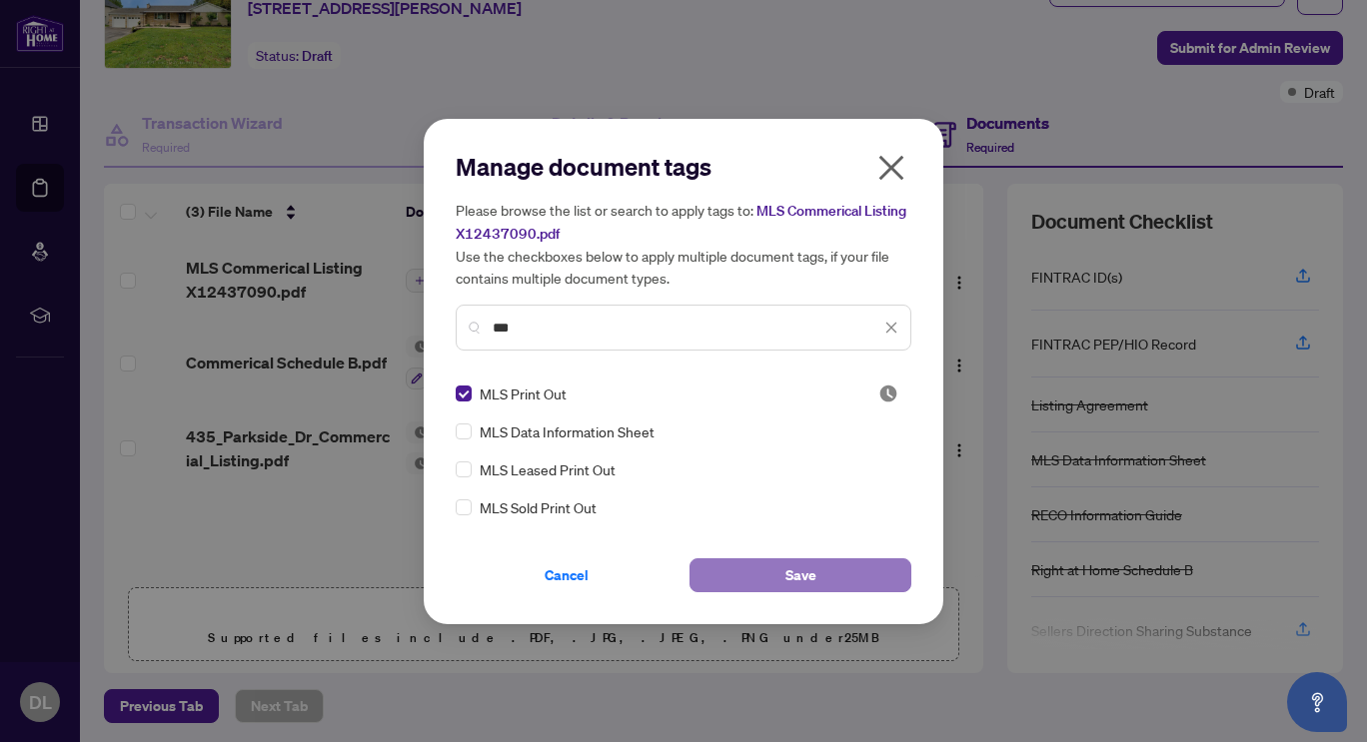
click at [816, 569] on button "Save" at bounding box center [800, 576] width 222 height 34
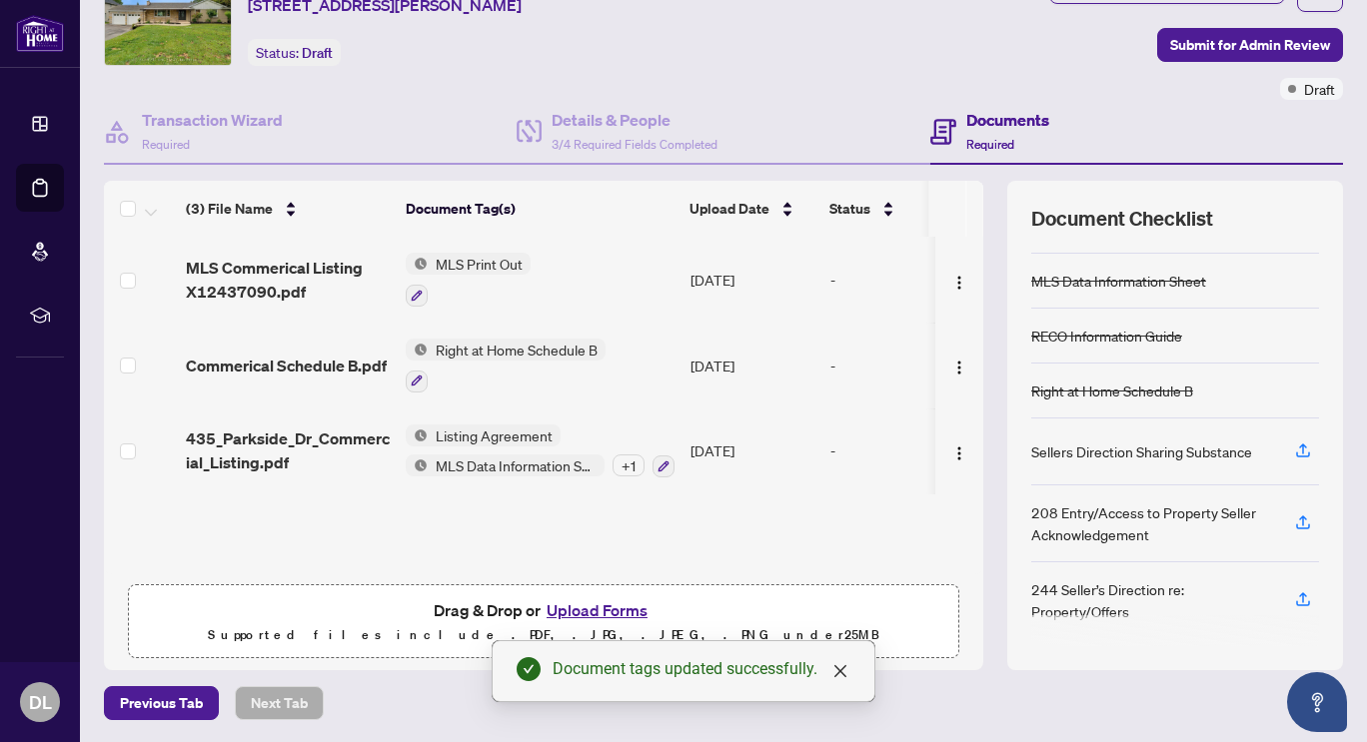
scroll to position [0, 0]
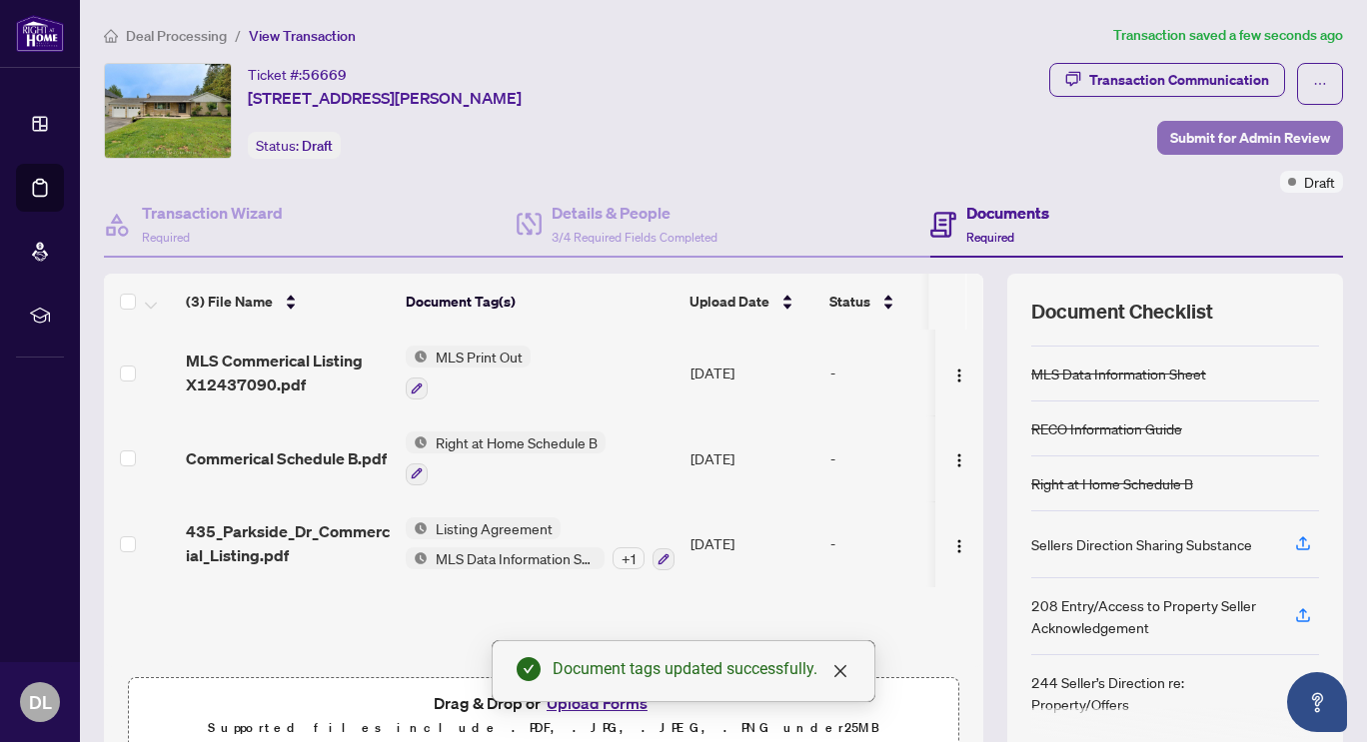
click at [1200, 130] on span "Submit for Admin Review" at bounding box center [1250, 138] width 160 height 32
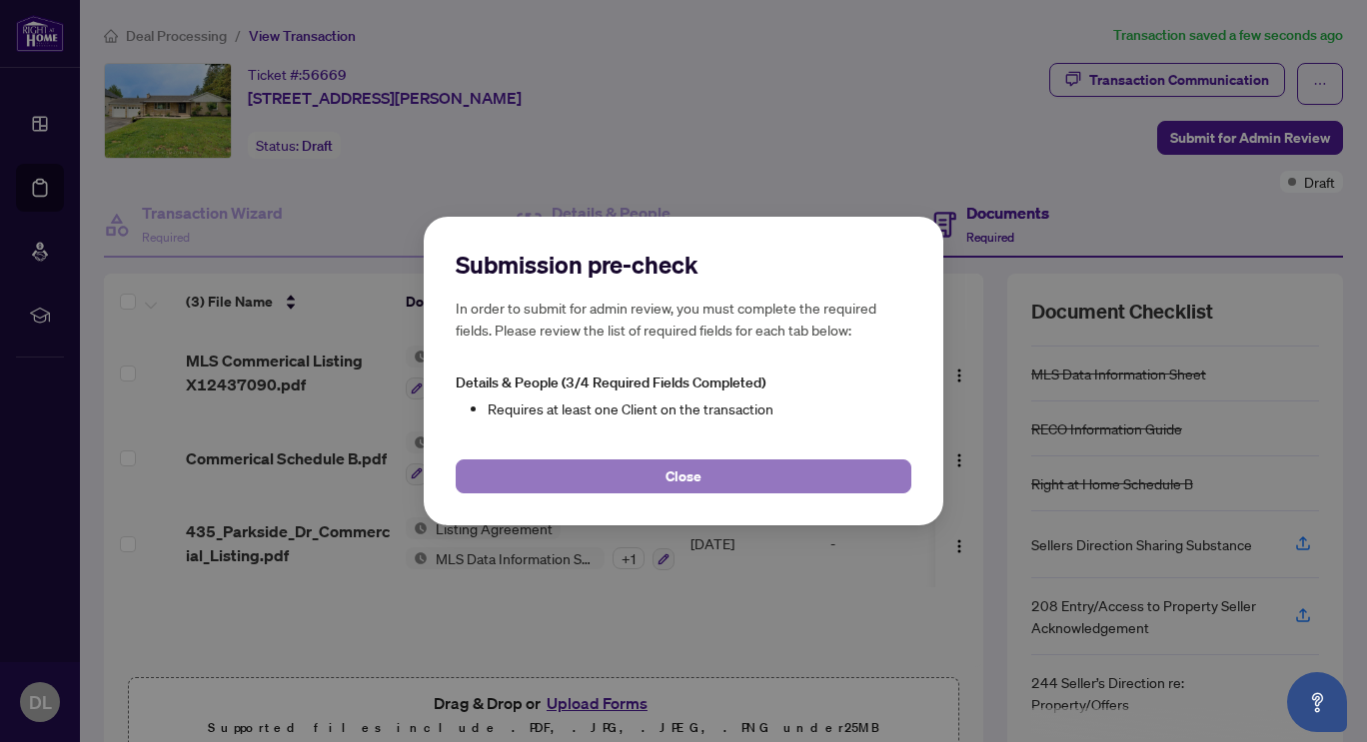
click at [711, 487] on button "Close" at bounding box center [684, 477] width 456 height 34
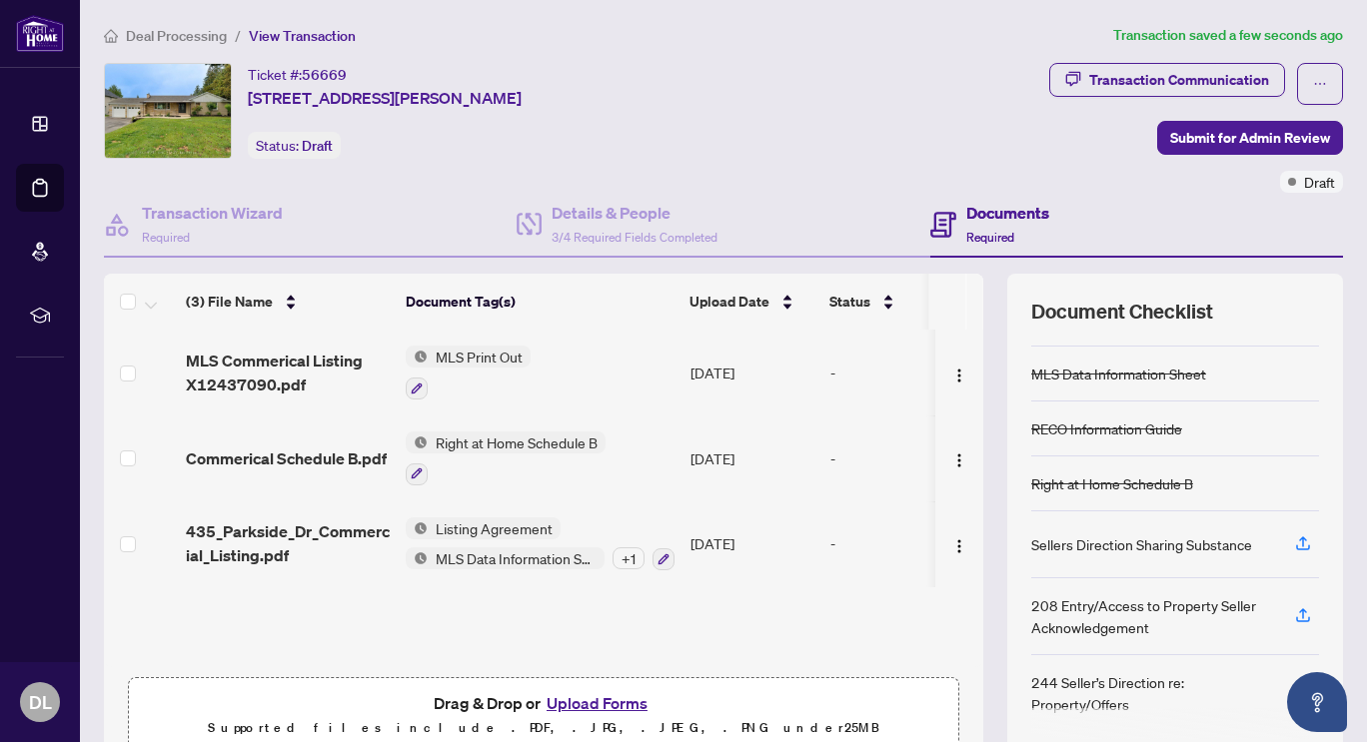
scroll to position [93, 0]
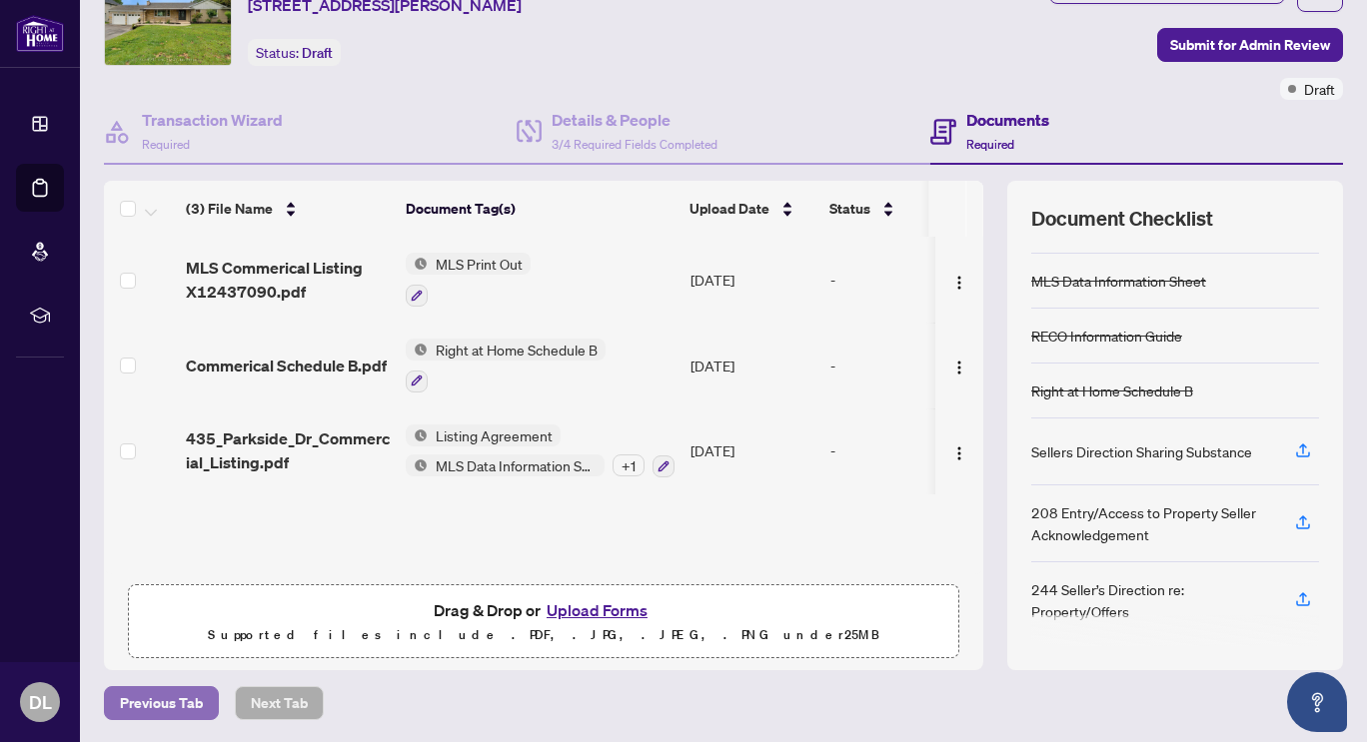
click at [178, 692] on span "Previous Tab" at bounding box center [161, 703] width 83 height 32
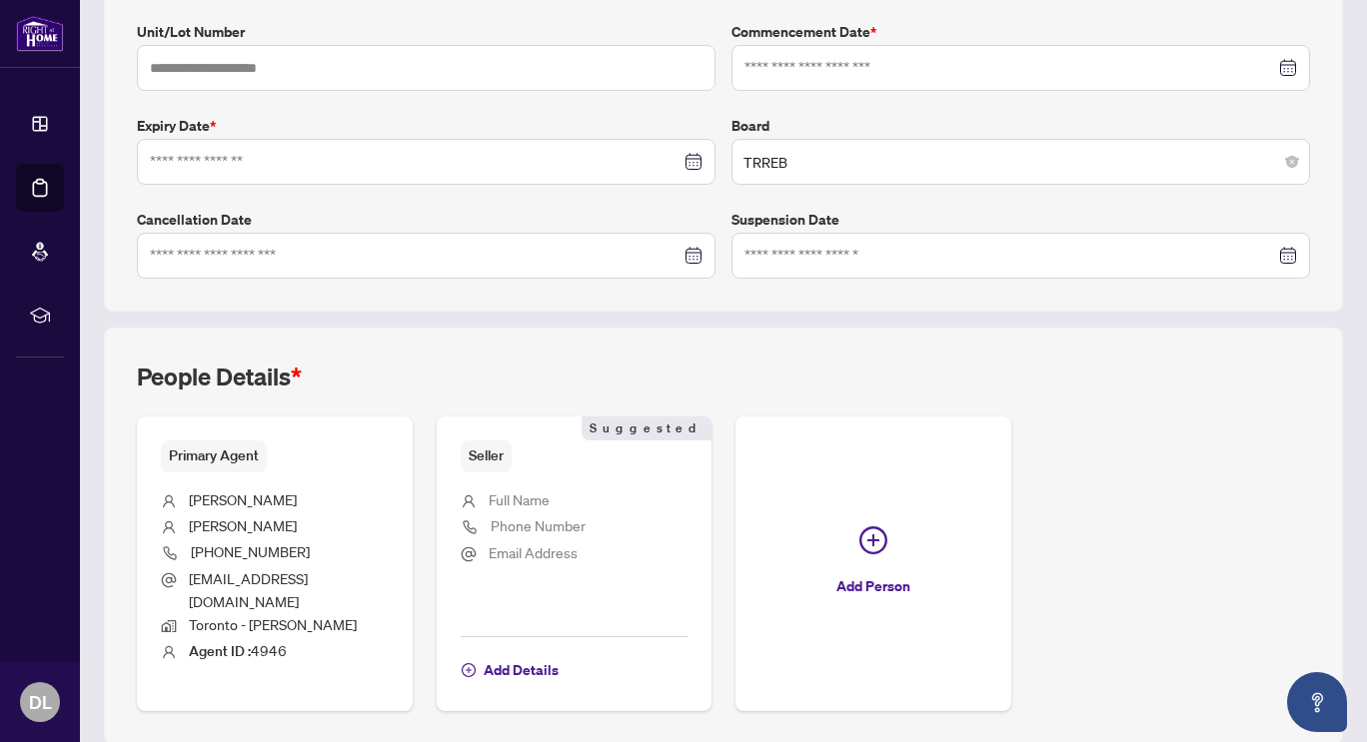
type input "**********"
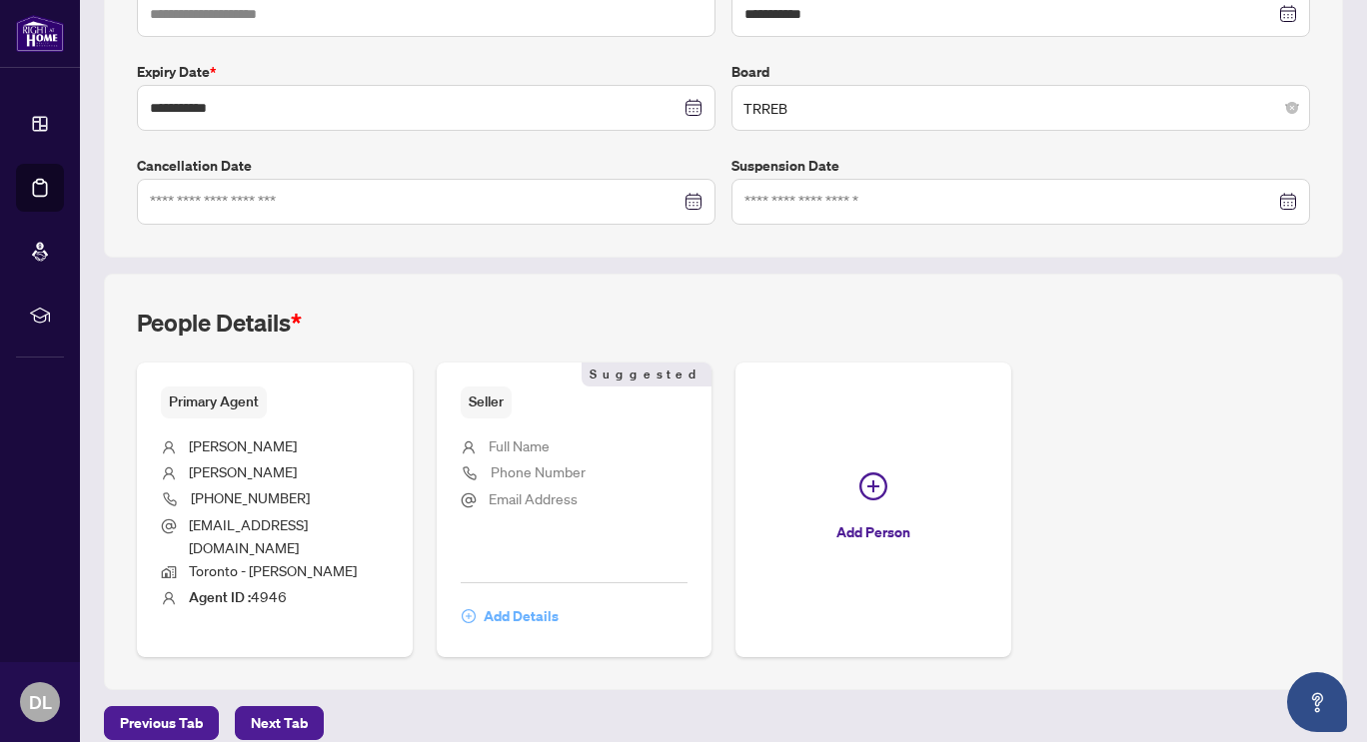
click at [517, 601] on span "Add Details" at bounding box center [521, 617] width 75 height 32
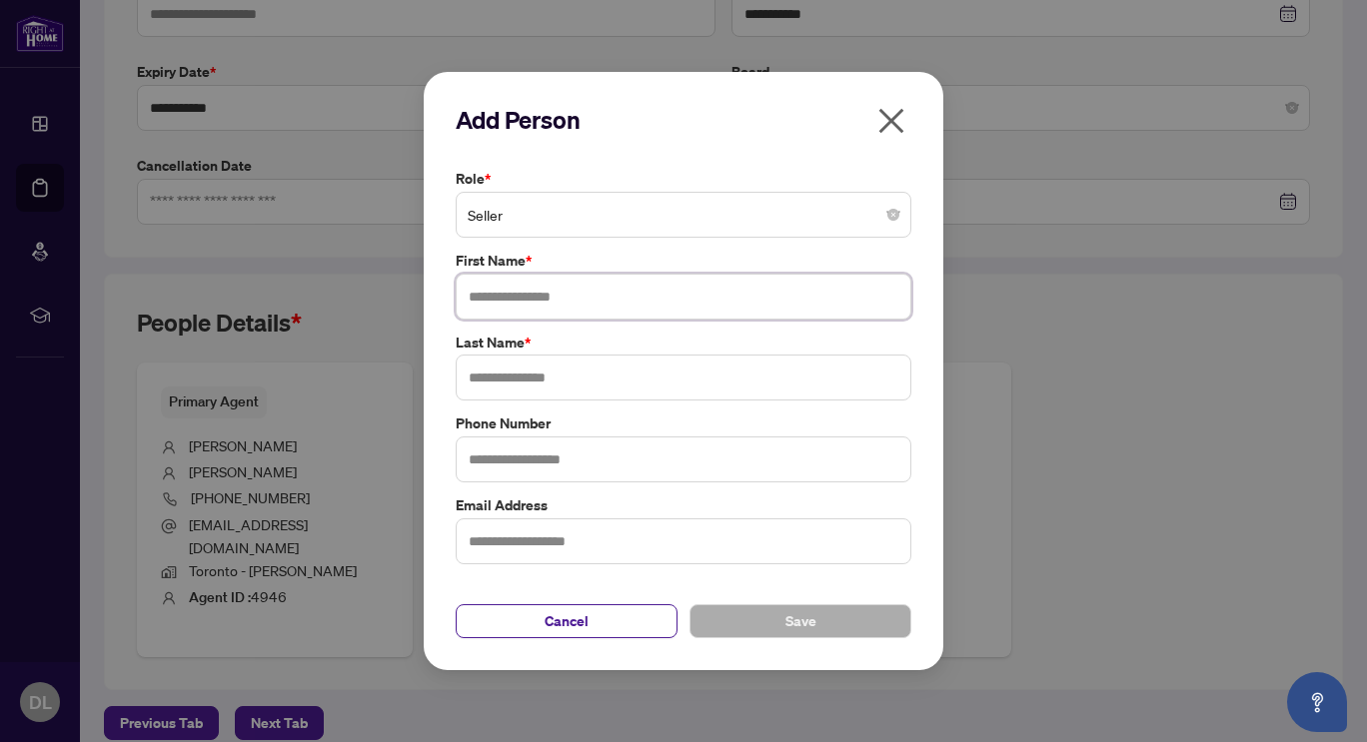
click at [543, 290] on input "text" at bounding box center [684, 297] width 456 height 46
type input "****"
type input "******"
click at [490, 462] on input "text" at bounding box center [684, 460] width 456 height 46
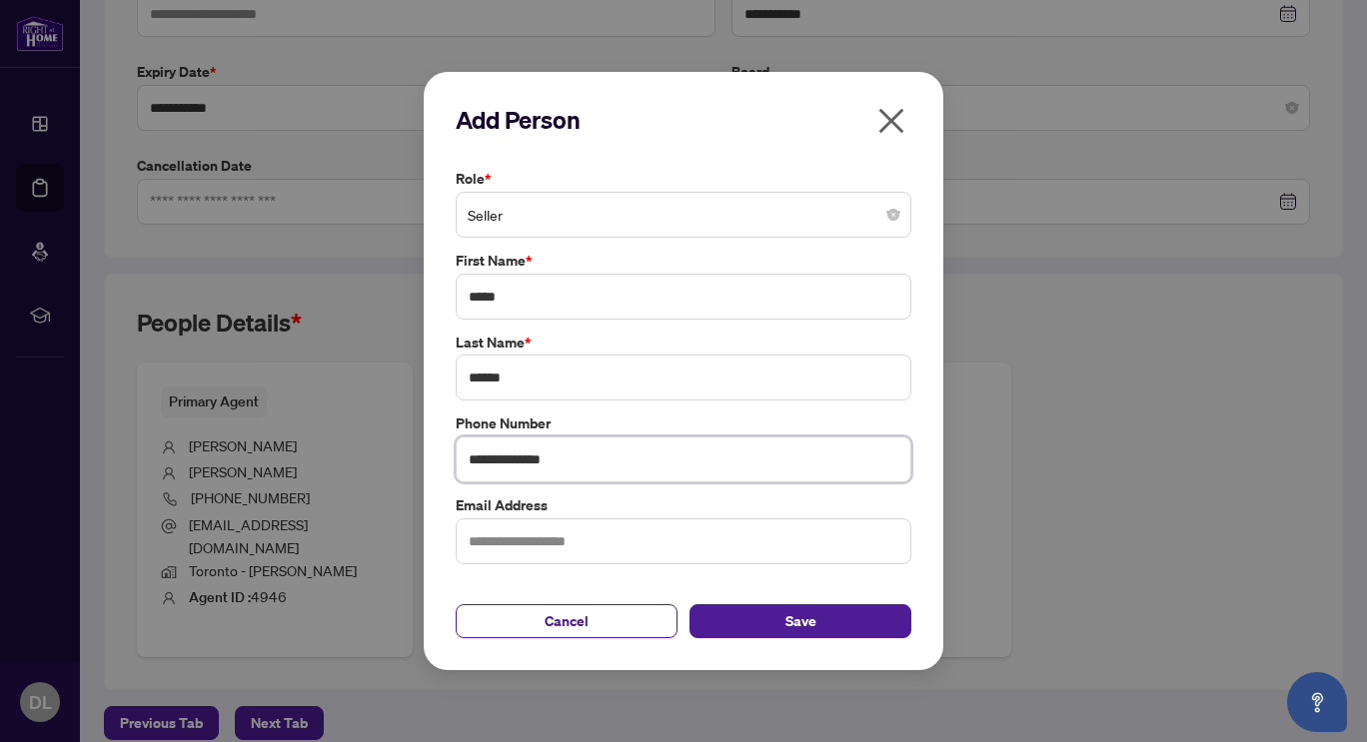
type input "**********"
click at [647, 548] on input "text" at bounding box center [684, 542] width 456 height 46
click at [743, 622] on button "Save" at bounding box center [800, 622] width 222 height 34
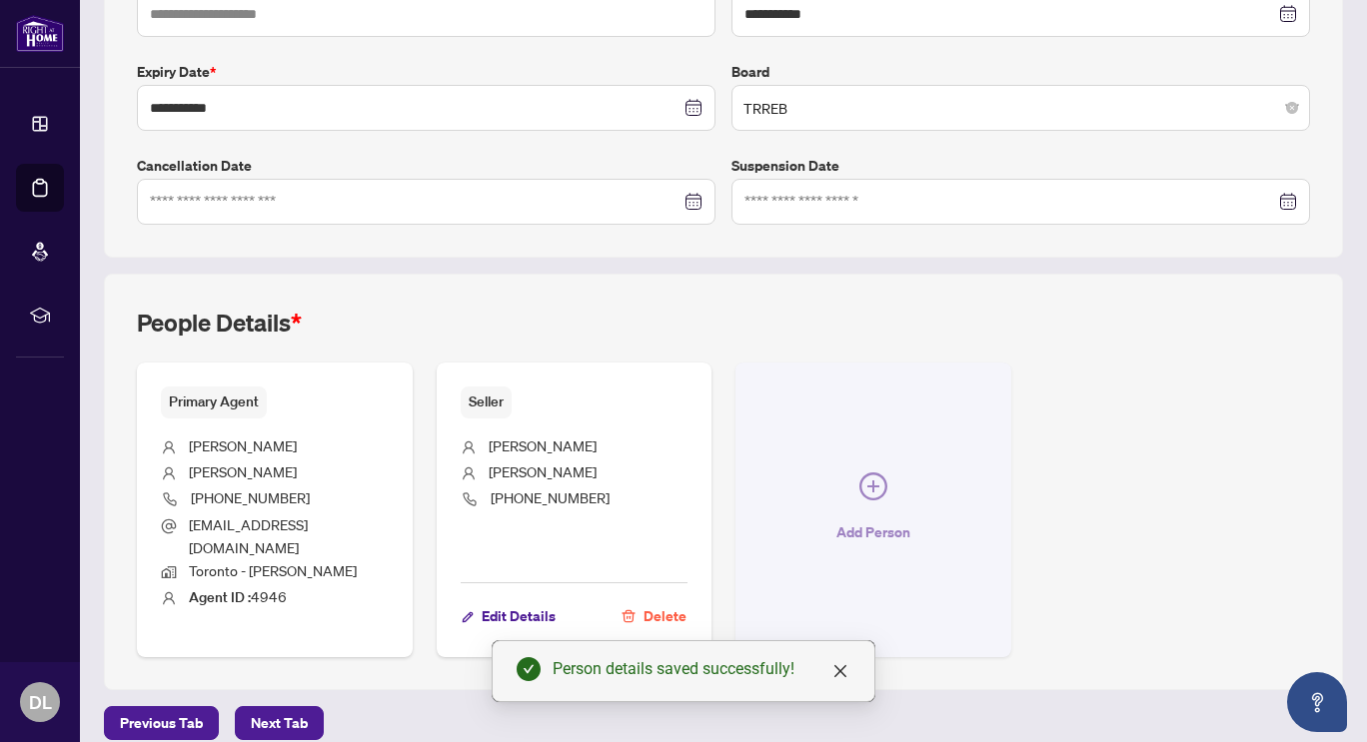
click at [868, 473] on icon "plus-circle" at bounding box center [873, 487] width 28 height 28
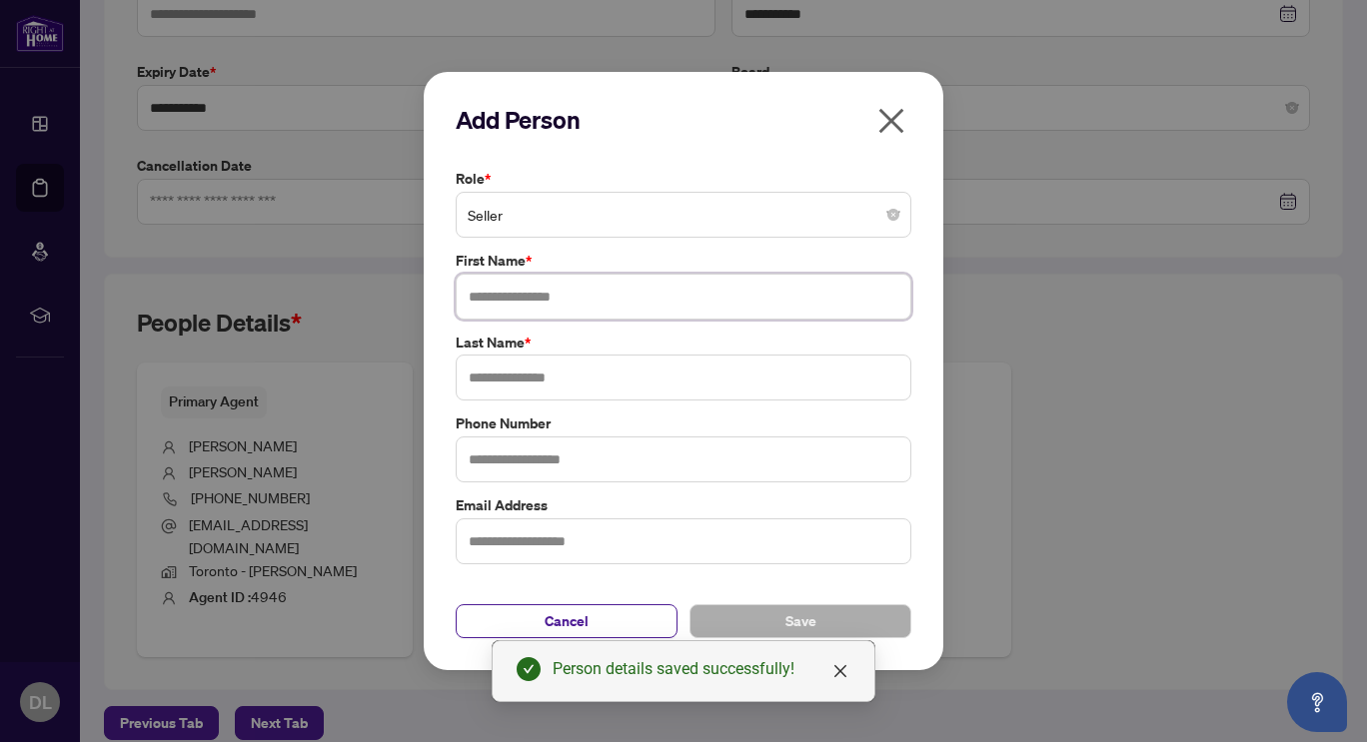
click at [533, 296] on input "text" at bounding box center [684, 297] width 456 height 46
type input "****"
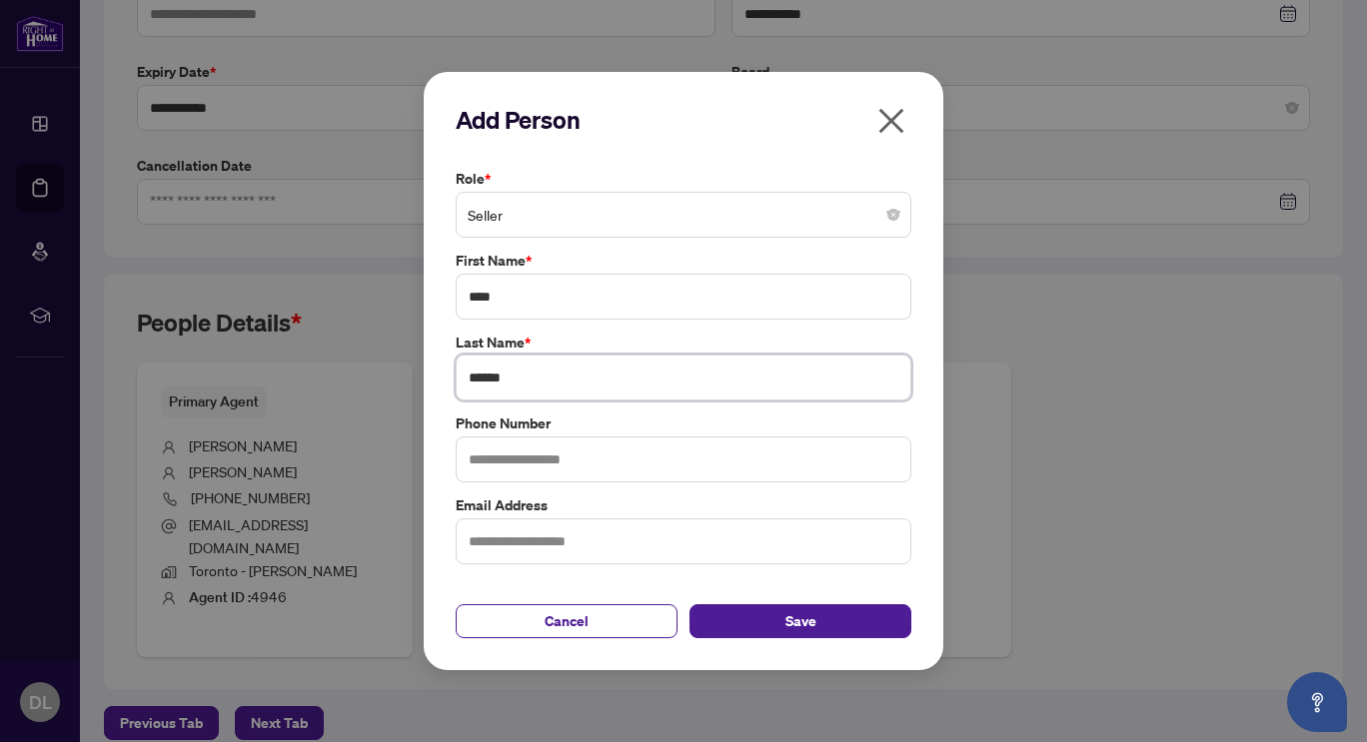
type input "******"
click at [510, 463] on input "text" at bounding box center [684, 460] width 456 height 46
type input "**********"
click at [555, 551] on input "text" at bounding box center [684, 542] width 456 height 46
click at [769, 625] on button "Save" at bounding box center [800, 622] width 222 height 34
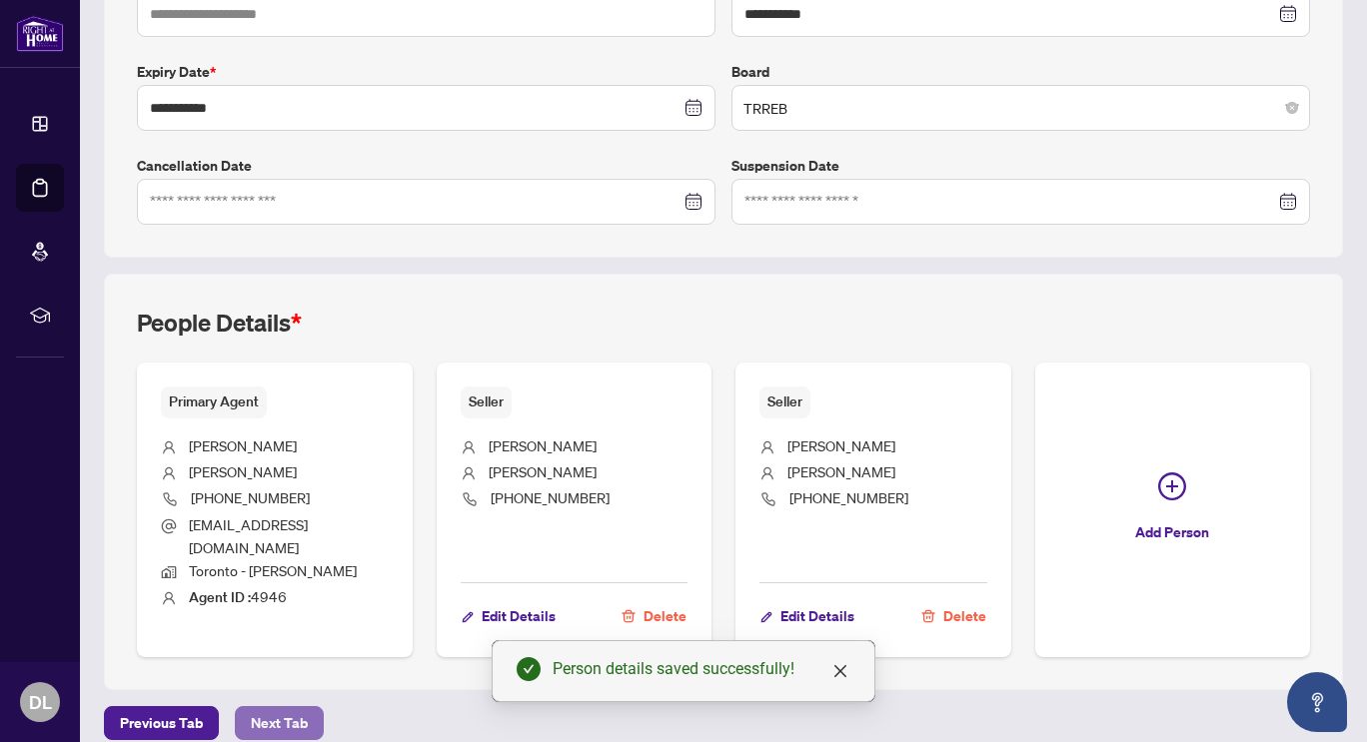
click at [278, 707] on span "Next Tab" at bounding box center [279, 723] width 57 height 32
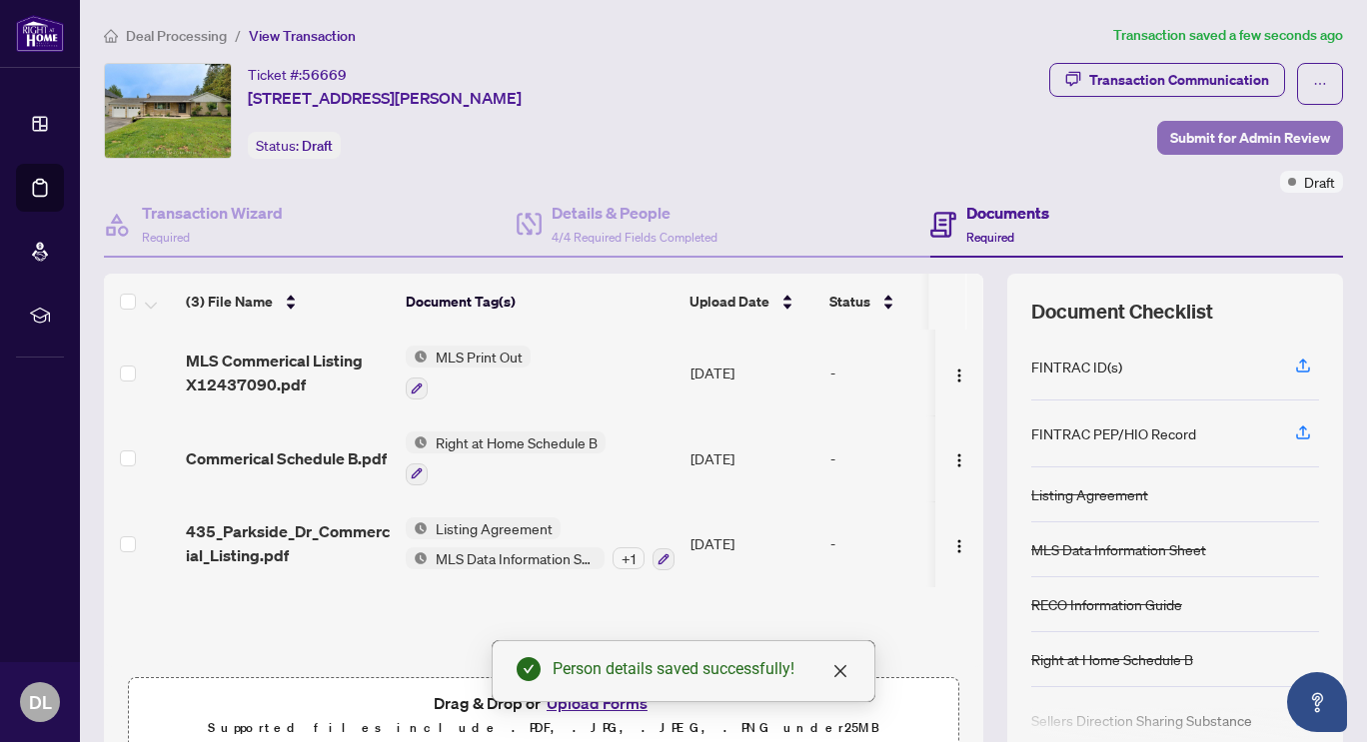
click at [1221, 140] on span "Submit for Admin Review" at bounding box center [1250, 138] width 160 height 32
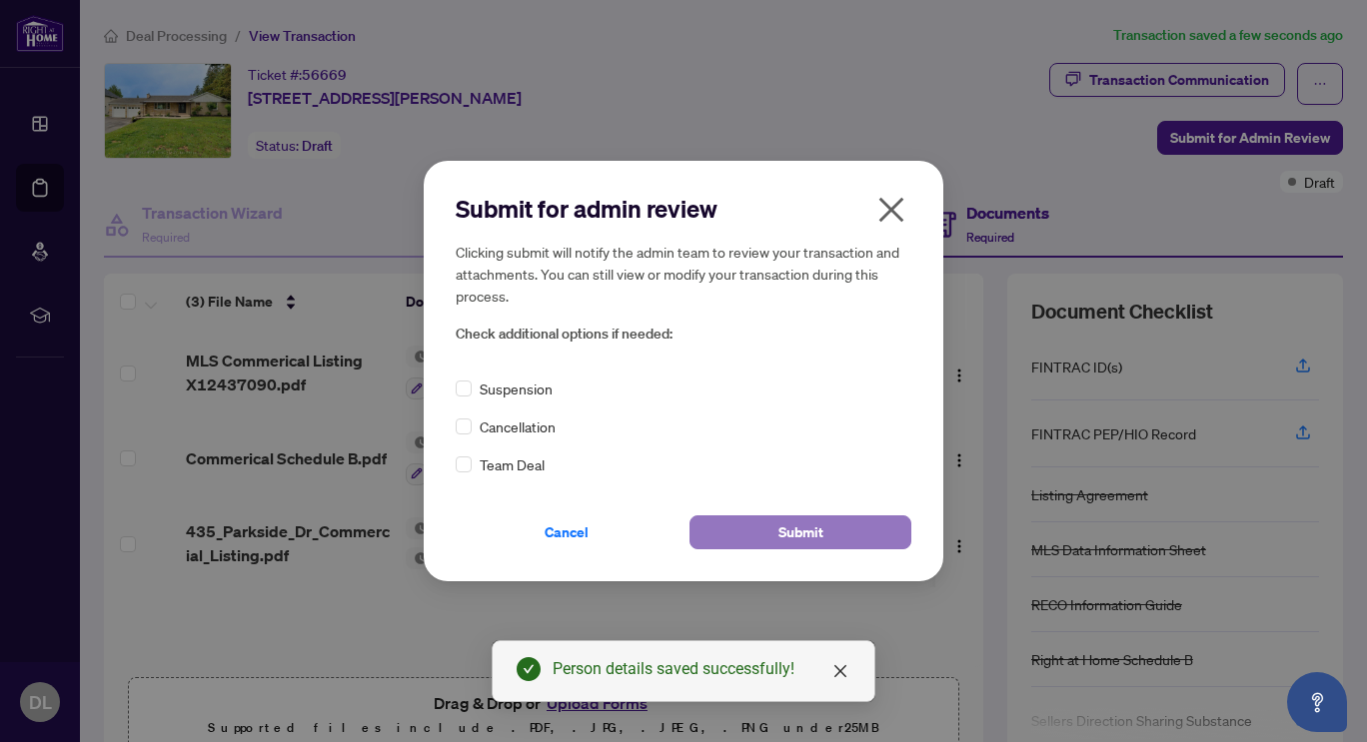
click at [807, 534] on span "Submit" at bounding box center [800, 533] width 45 height 32
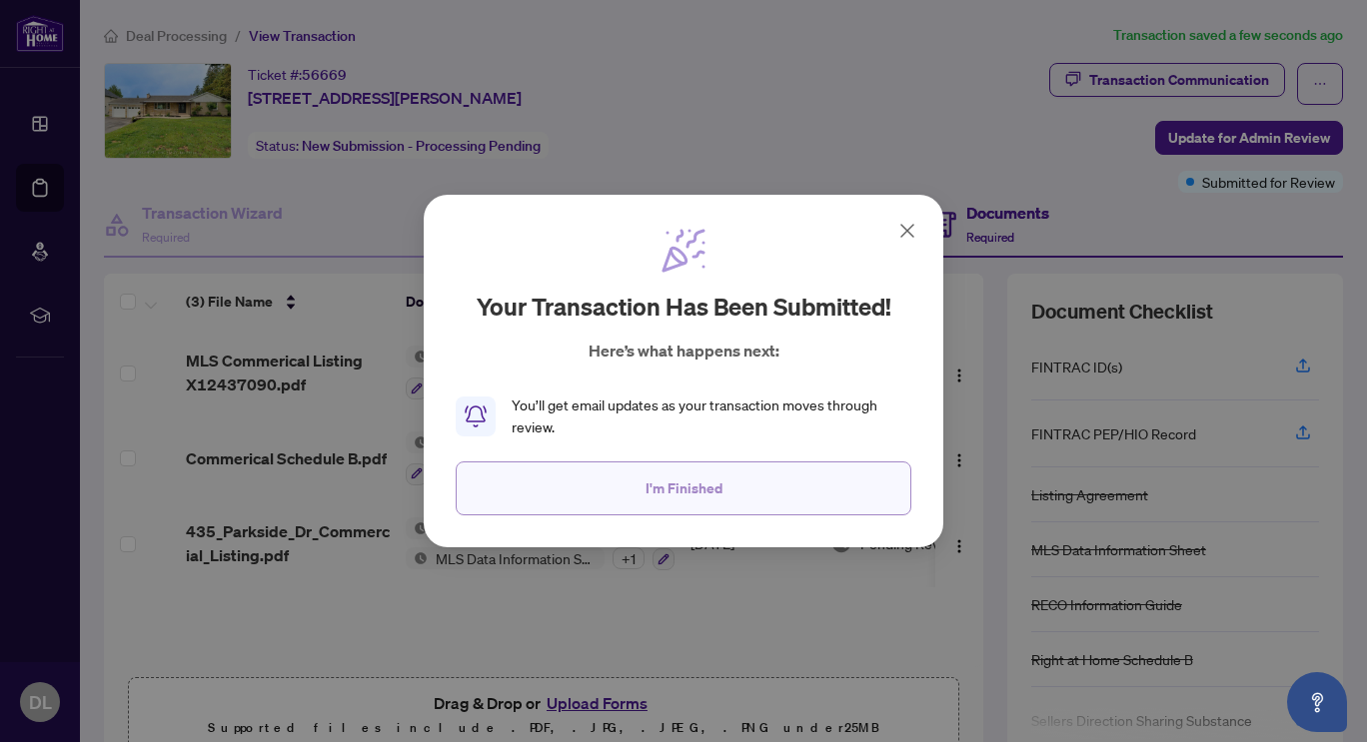
click at [705, 489] on span "I'm Finished" at bounding box center [684, 489] width 77 height 32
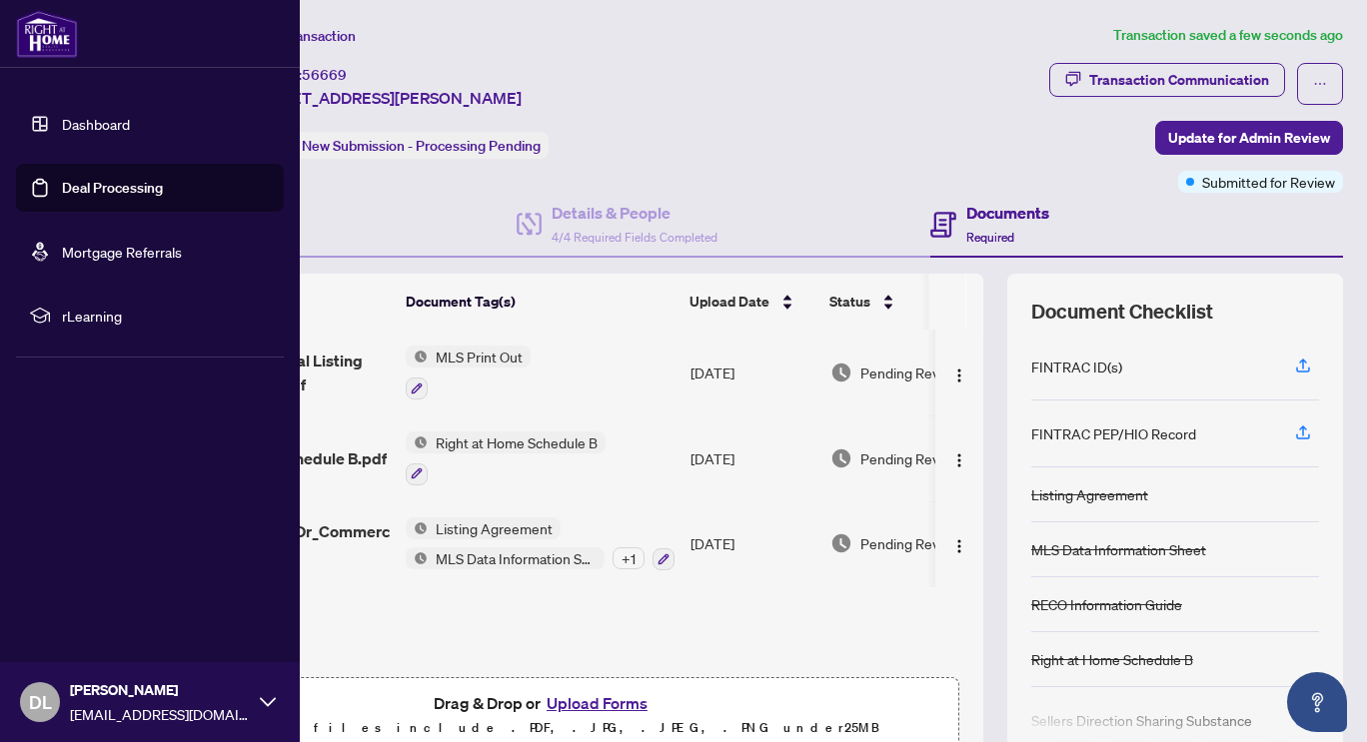
click at [102, 116] on link "Dashboard" at bounding box center [96, 124] width 68 height 18
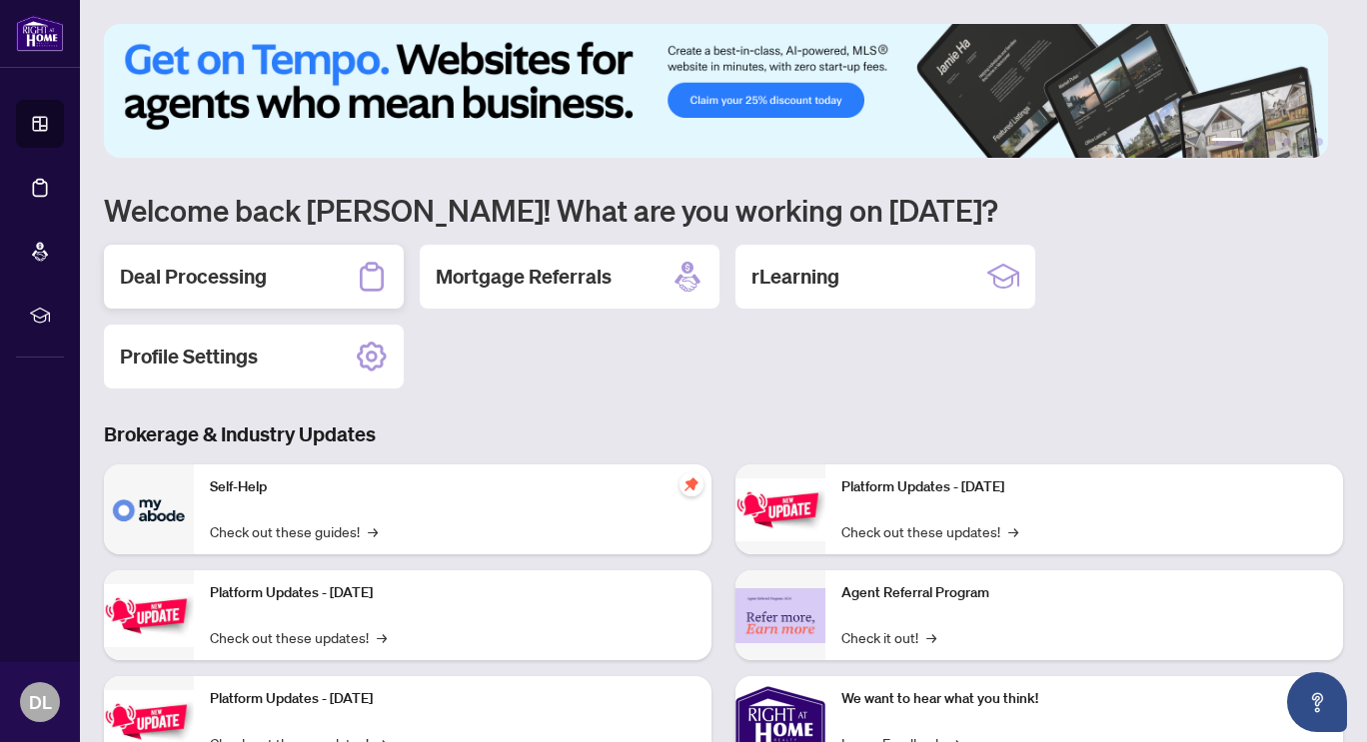
click at [234, 269] on h2 "Deal Processing" at bounding box center [193, 277] width 147 height 28
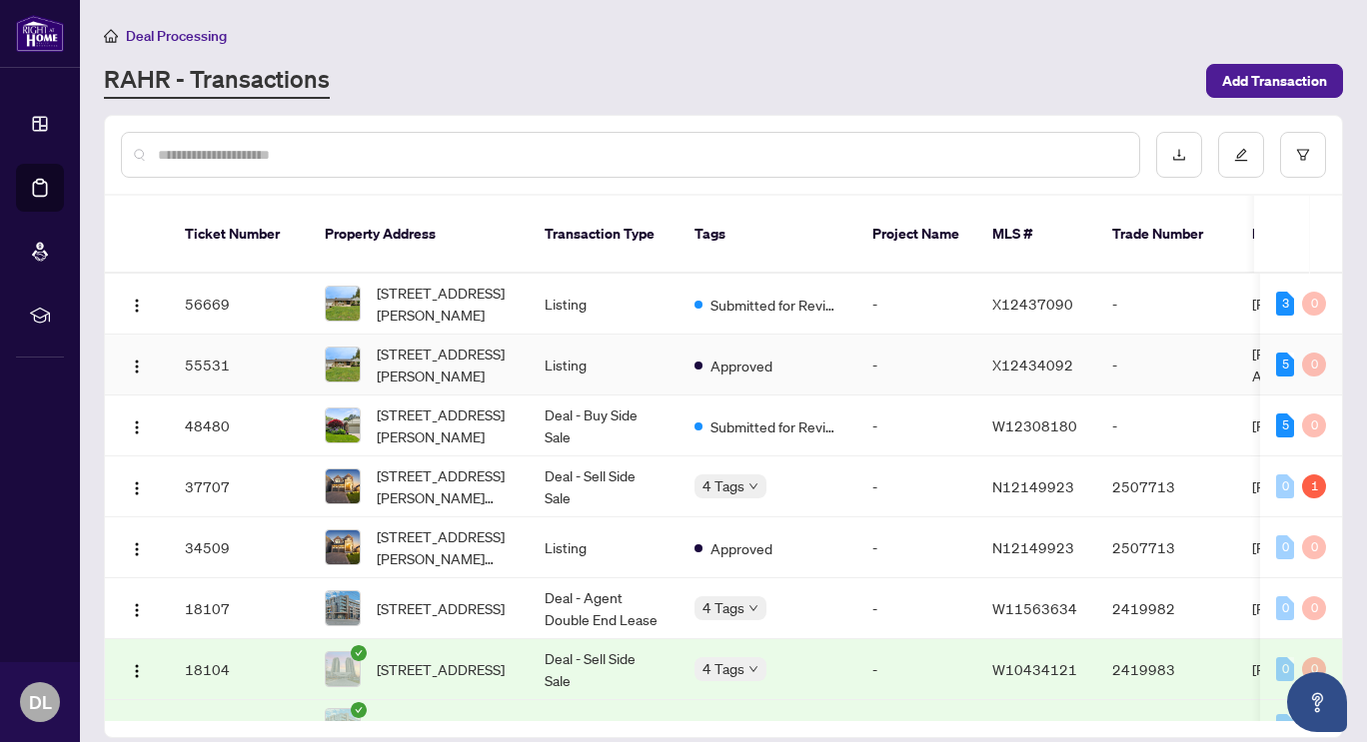
click at [741, 355] on span "Approved" at bounding box center [741, 366] width 62 height 22
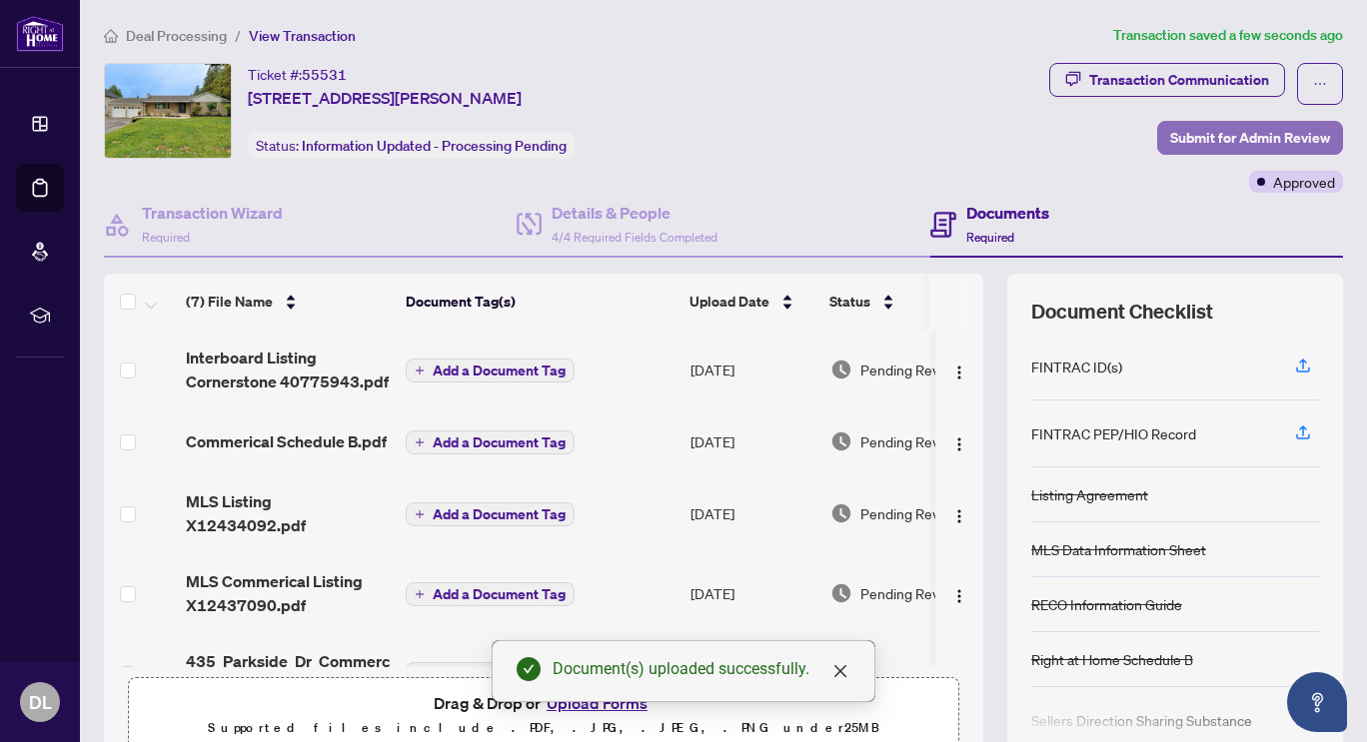
click at [1220, 135] on span "Submit for Admin Review" at bounding box center [1250, 138] width 160 height 32
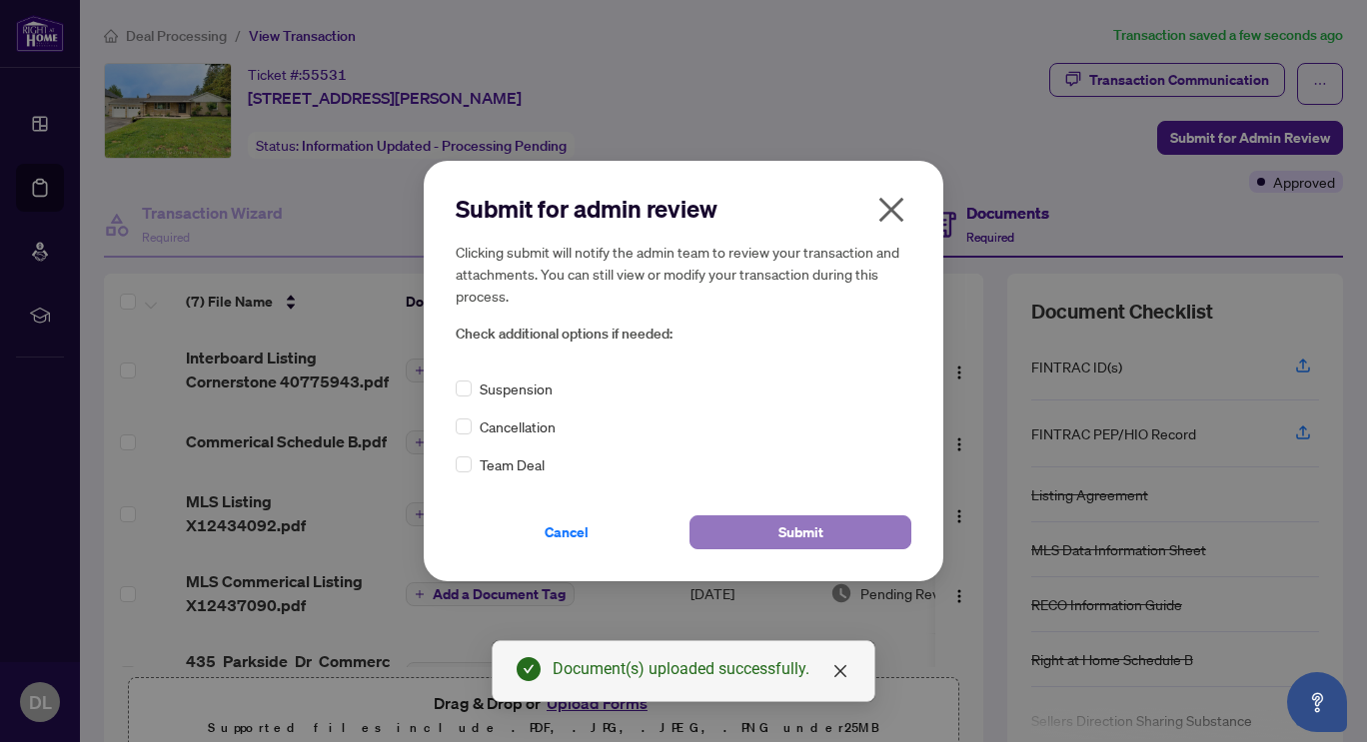
click at [807, 534] on span "Submit" at bounding box center [800, 533] width 45 height 32
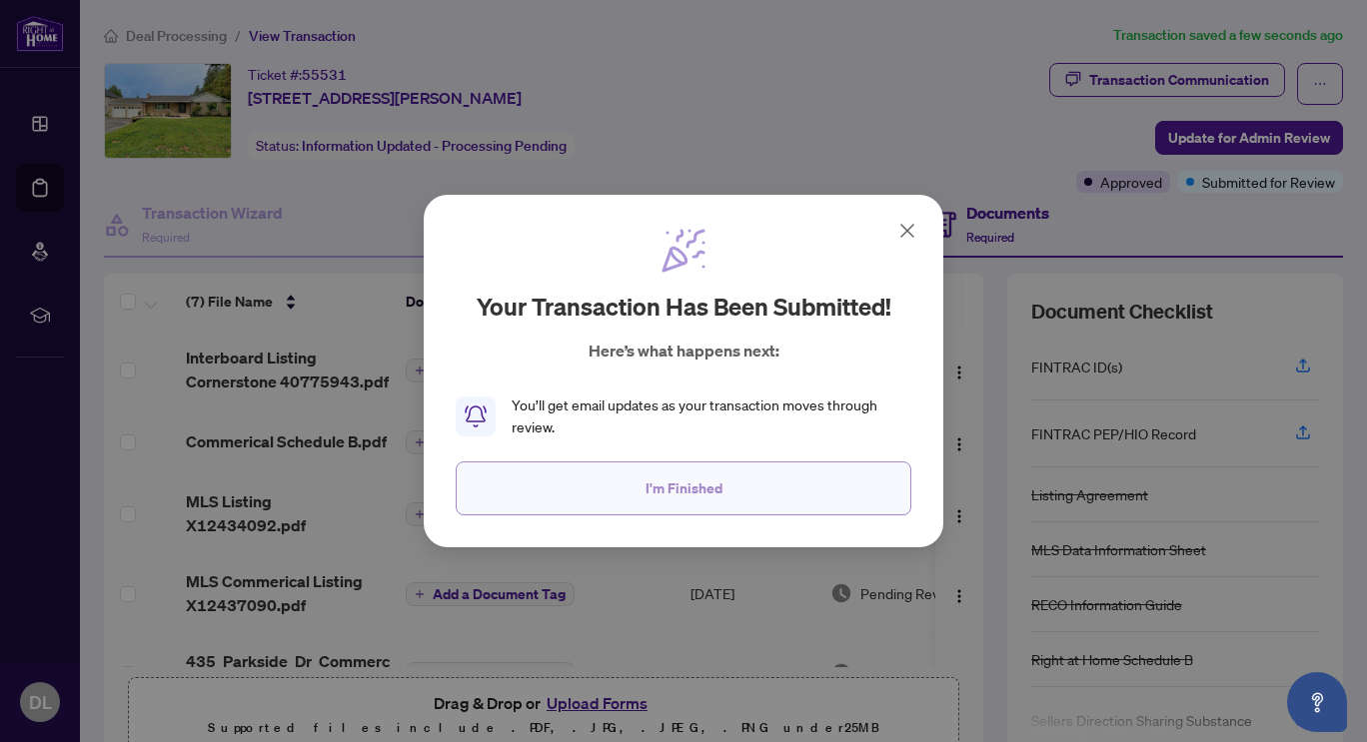
click at [759, 477] on button "I'm Finished" at bounding box center [684, 489] width 456 height 54
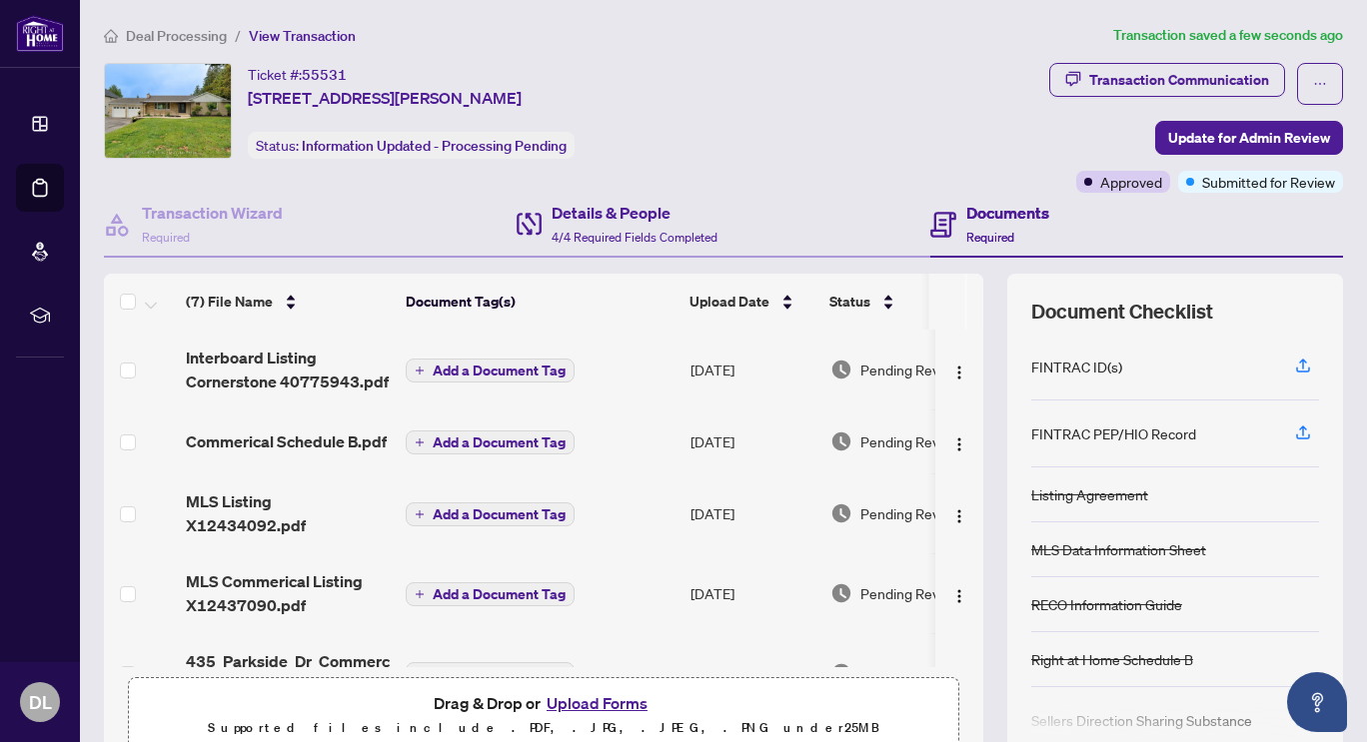
scroll to position [93, 0]
